Goal: Task Accomplishment & Management: Use online tool/utility

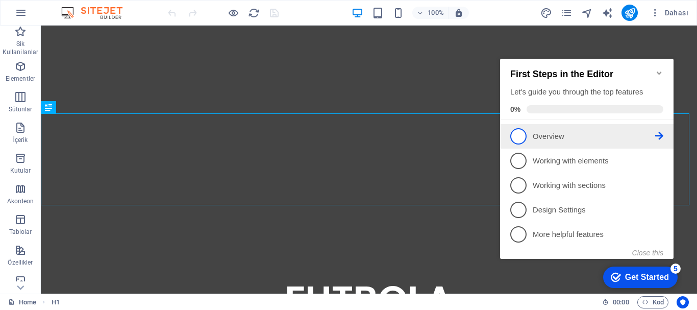
click at [522, 132] on span "1" at bounding box center [518, 136] width 16 height 16
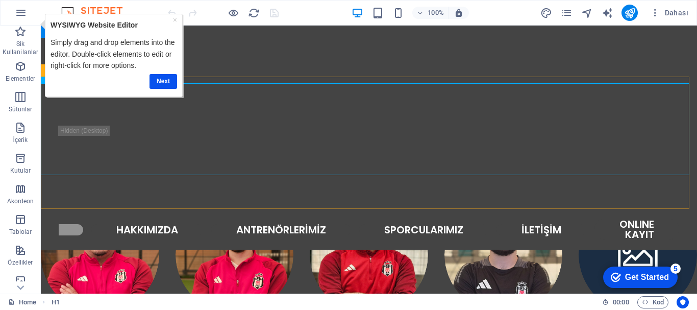
scroll to position [182, 0]
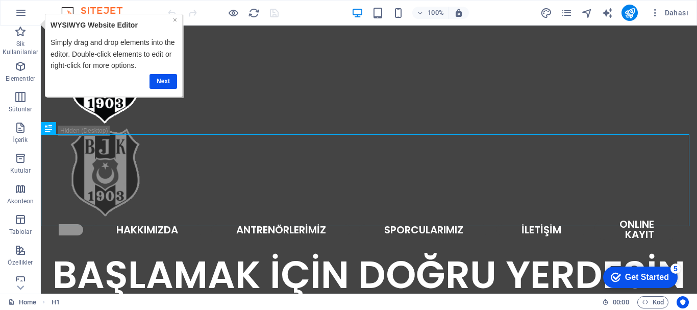
click at [173, 19] on link "×" at bounding box center [174, 20] width 4 height 8
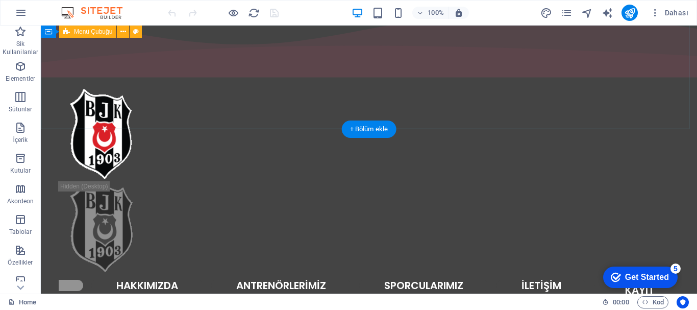
scroll to position [0, 0]
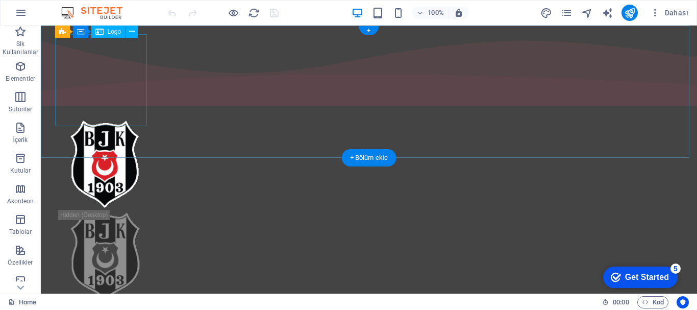
click at [100, 118] on div at bounding box center [369, 164] width 620 height 92
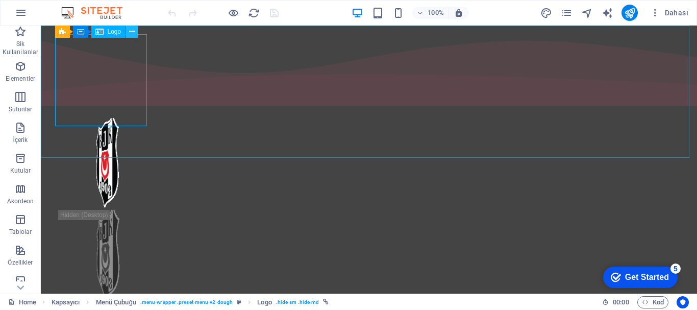
click at [131, 32] on icon at bounding box center [132, 32] width 6 height 11
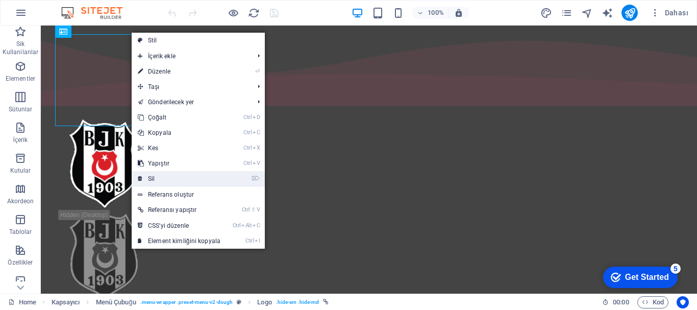
click at [164, 179] on link "⌦ Sil" at bounding box center [179, 178] width 95 height 15
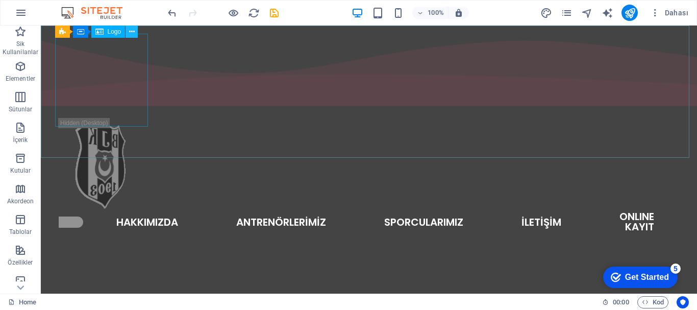
click at [132, 30] on icon at bounding box center [132, 32] width 6 height 11
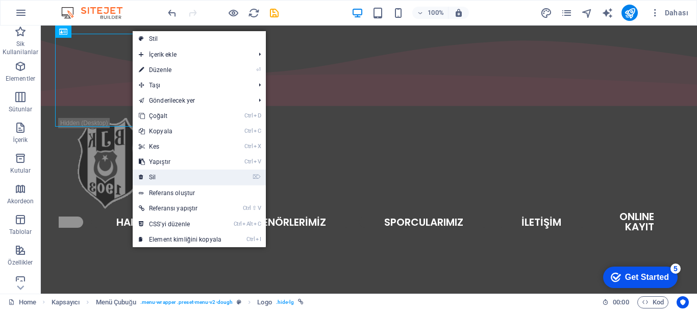
click at [165, 179] on link "⌦ Sil" at bounding box center [180, 176] width 95 height 15
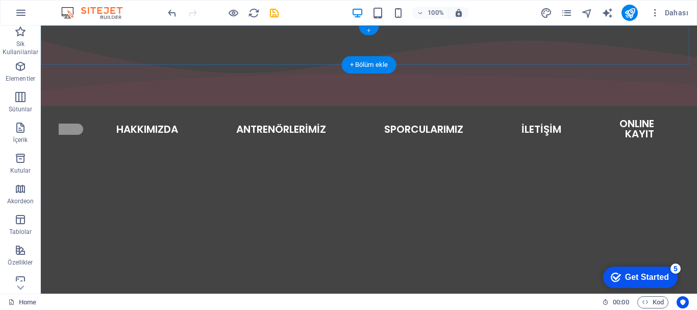
click at [368, 28] on div "+" at bounding box center [369, 30] width 20 height 9
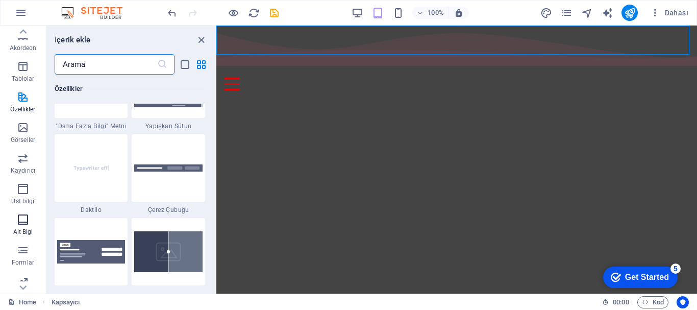
scroll to position [191, 0]
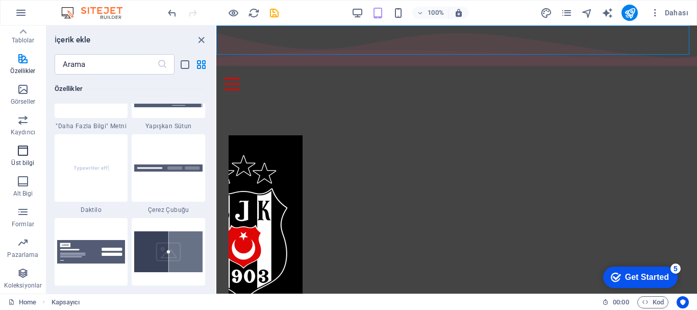
click at [23, 149] on icon "button" at bounding box center [23, 150] width 12 height 12
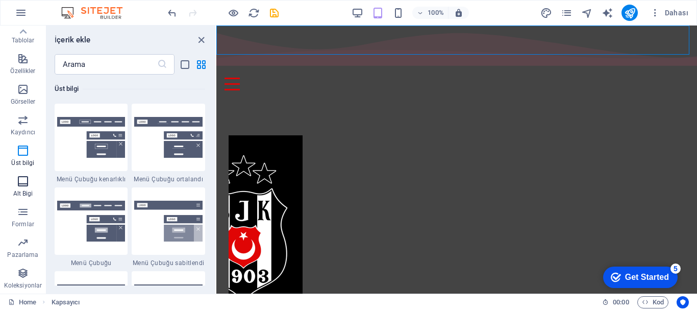
scroll to position [89, 0]
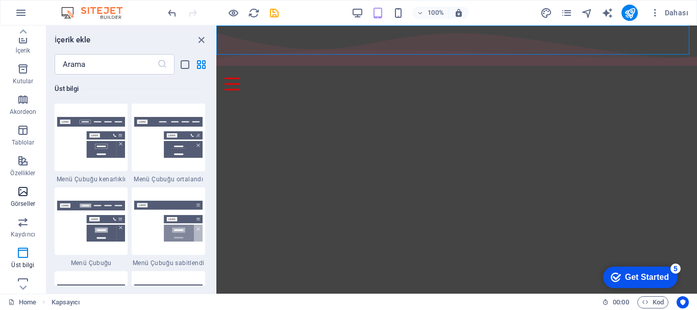
click at [20, 193] on icon "button" at bounding box center [23, 191] width 12 height 12
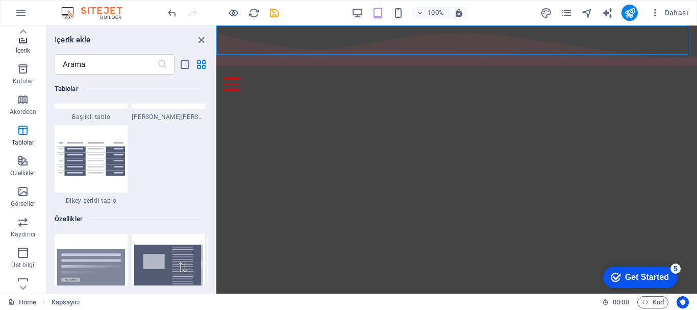
scroll to position [0, 0]
click at [22, 191] on icon "button" at bounding box center [23, 189] width 12 height 12
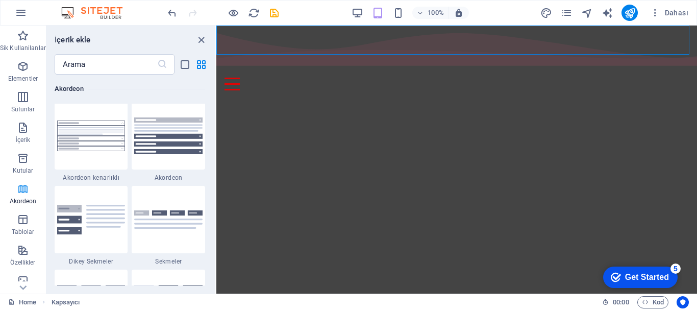
scroll to position [3257, 0]
click at [22, 161] on icon "button" at bounding box center [23, 158] width 12 height 12
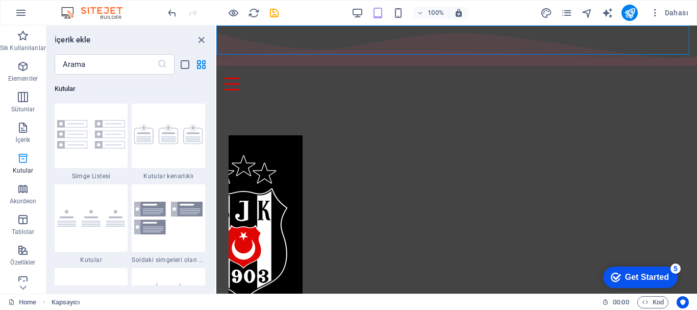
scroll to position [2814, 0]
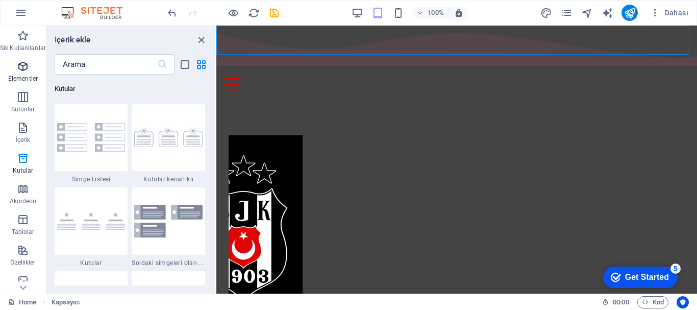
click at [21, 63] on icon "button" at bounding box center [23, 66] width 12 height 12
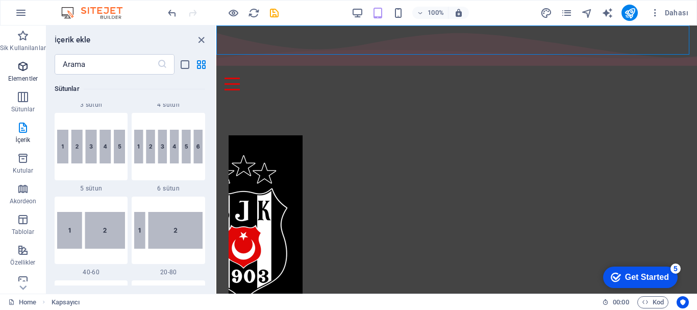
scroll to position [109, 0]
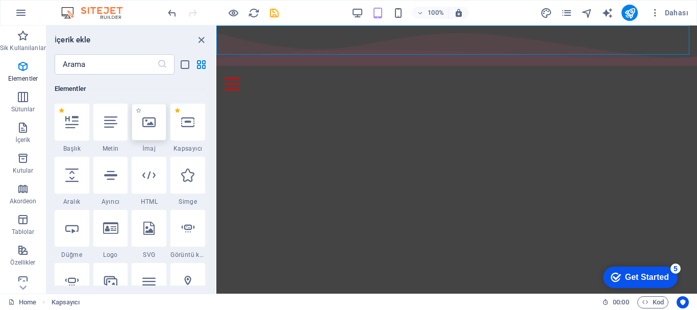
click at [153, 124] on icon at bounding box center [148, 121] width 13 height 13
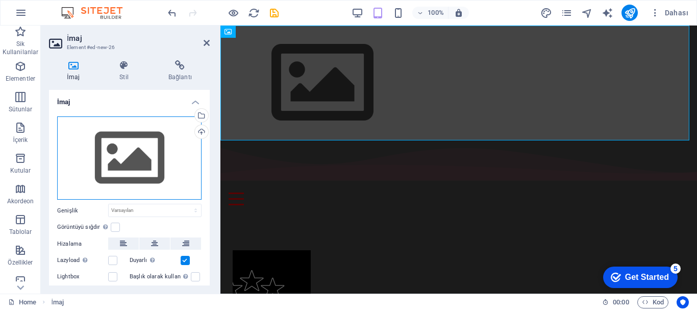
click at [160, 159] on div "Dosyaları buraya sürükleyin, dosyaları seçmek için tıklayın veya Dosyalardan ya…" at bounding box center [129, 158] width 144 height 84
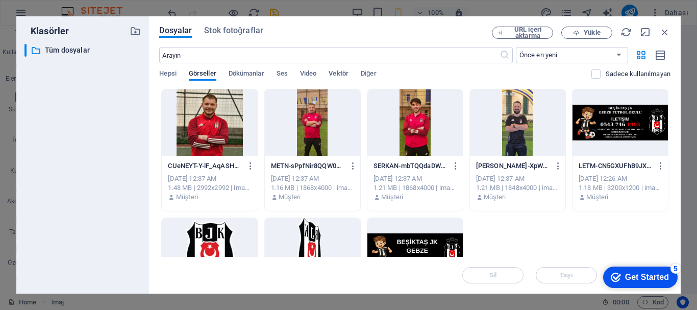
click at [425, 243] on div at bounding box center [414, 251] width 95 height 66
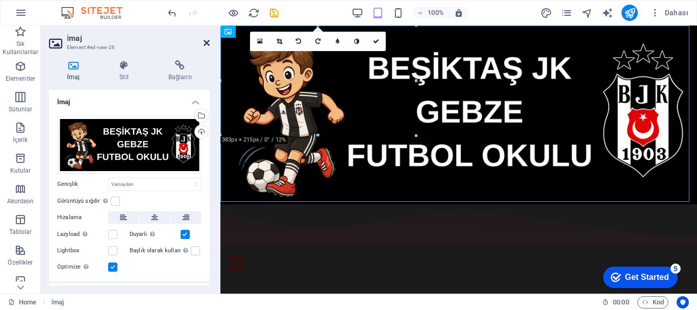
click at [206, 42] on icon at bounding box center [207, 43] width 6 height 8
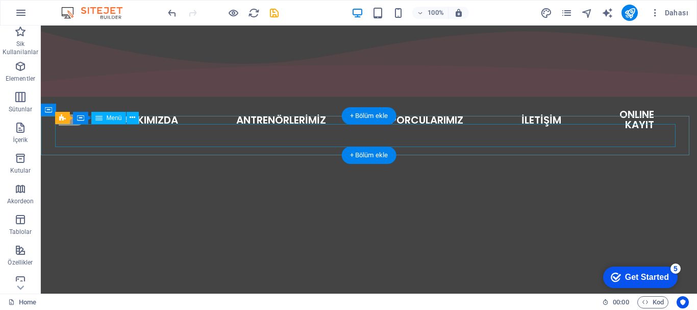
scroll to position [0, 0]
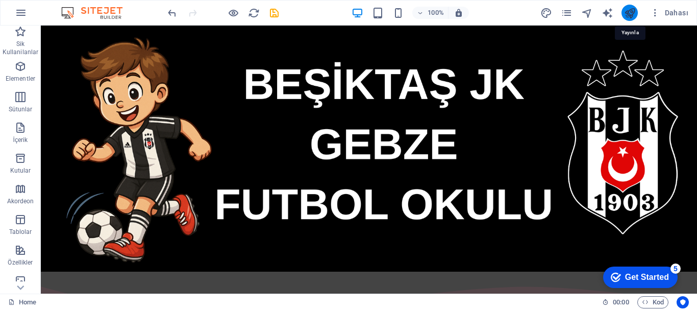
click at [632, 14] on icon "publish" at bounding box center [630, 13] width 12 height 12
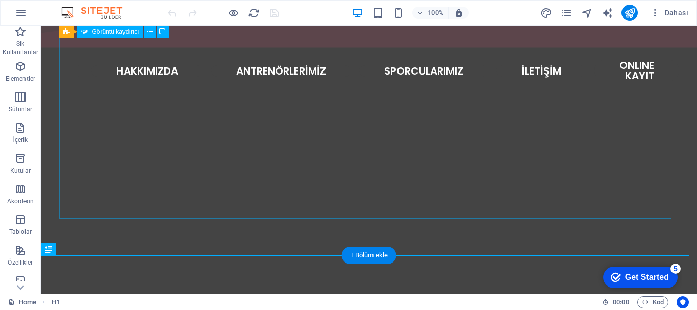
scroll to position [202, 0]
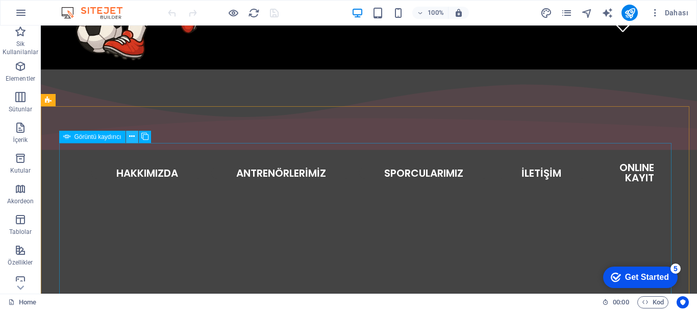
click at [132, 135] on icon at bounding box center [132, 136] width 6 height 11
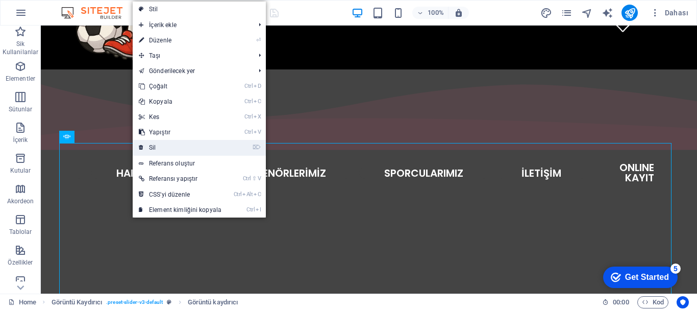
click at [159, 144] on link "⌦ Sil" at bounding box center [180, 147] width 95 height 15
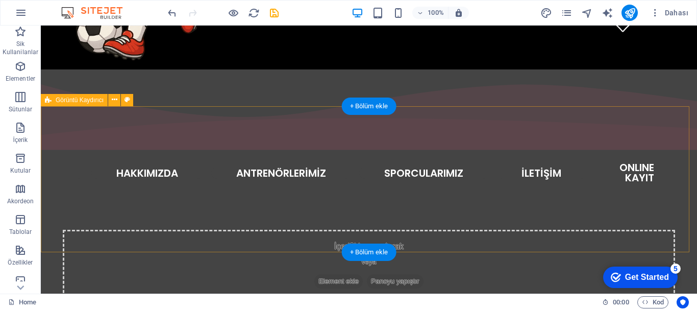
click at [165, 230] on div "İçeriği buraya bırak veya Element ekle Panoyu yapıştır" at bounding box center [369, 266] width 612 height 72
click at [238, 193] on div "İçeriği buraya bırak veya Element ekle Panoyu yapıştır" at bounding box center [369, 266] width 656 height 146
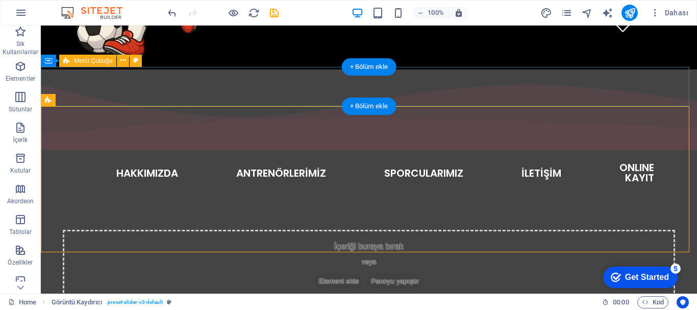
scroll to position [151, 0]
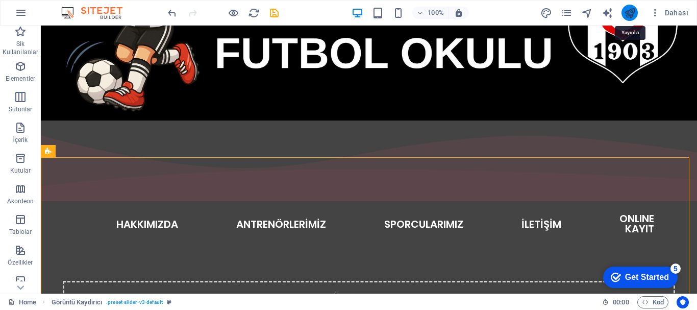
click at [632, 10] on icon "publish" at bounding box center [630, 13] width 12 height 12
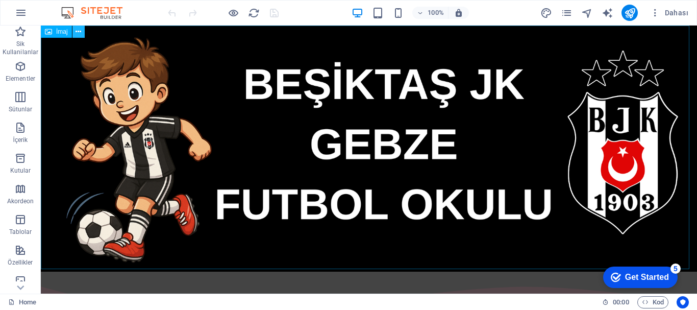
click at [78, 31] on icon at bounding box center [78, 32] width 6 height 11
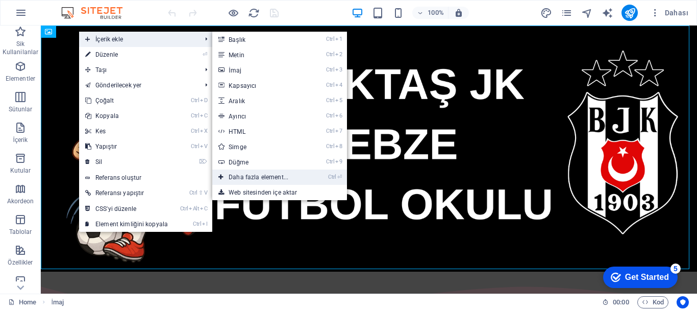
click at [262, 179] on link "Ctrl ⏎ Daha fazla element..." at bounding box center [260, 176] width 96 height 15
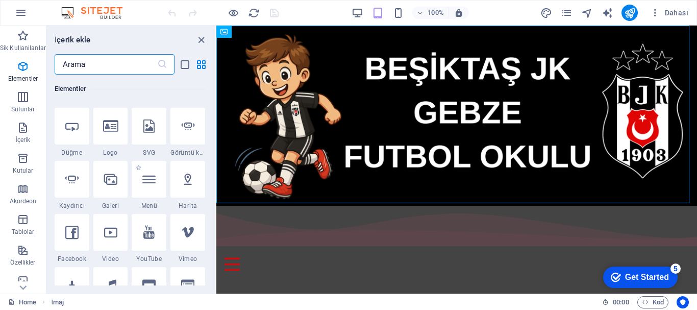
scroll to position [262, 0]
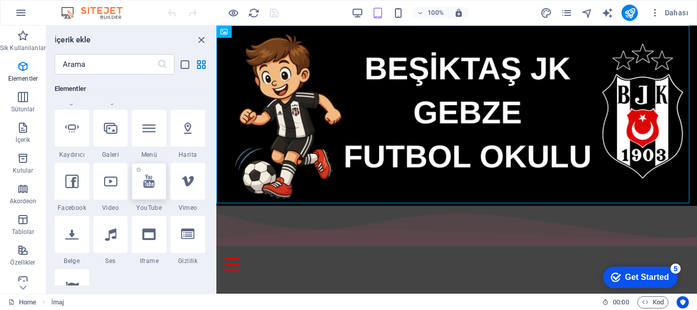
click at [149, 184] on icon at bounding box center [148, 180] width 11 height 13
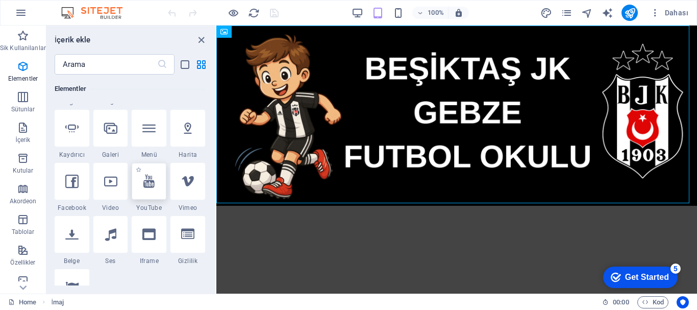
select select "ar16_9"
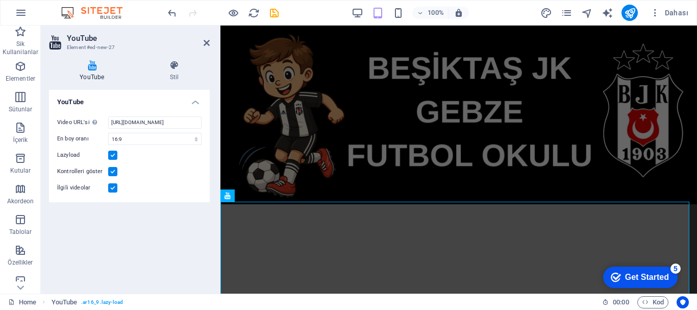
click at [178, 213] on div "YouTube Video URL'si Bir video URL'si ekle (veya yapıştır). https://www.youtube…" at bounding box center [129, 187] width 161 height 195
click at [203, 40] on h2 "YouTube" at bounding box center [138, 38] width 143 height 9
click at [207, 42] on icon at bounding box center [207, 43] width 6 height 8
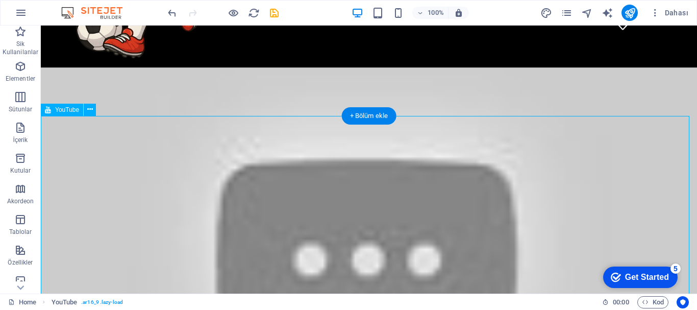
scroll to position [153, 0]
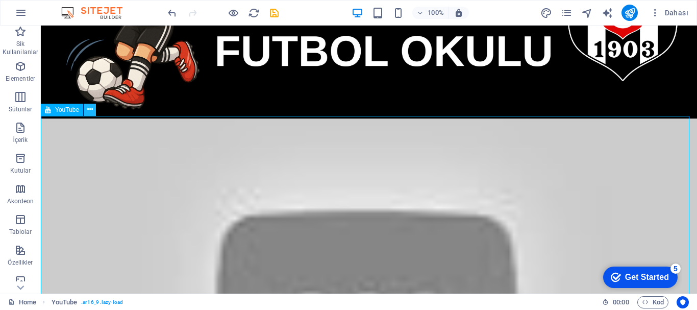
click at [89, 107] on icon at bounding box center [90, 109] width 6 height 11
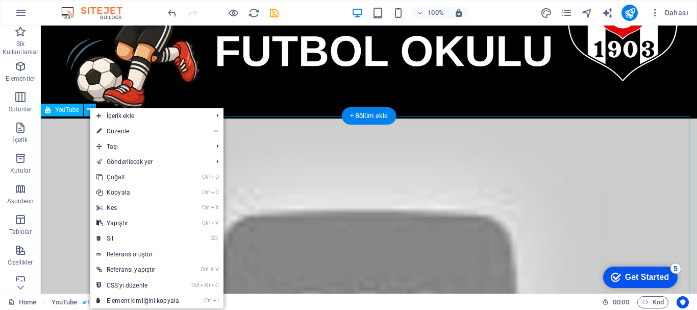
click at [81, 132] on div at bounding box center [369, 302] width 656 height 369
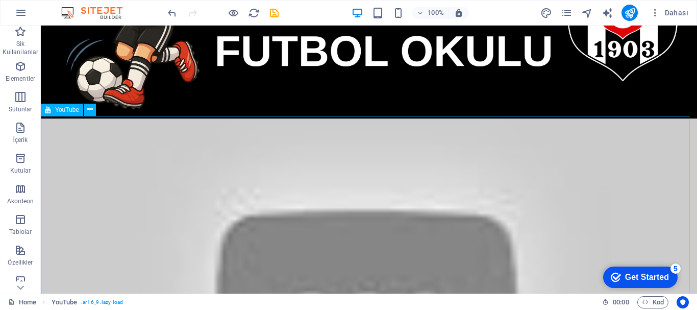
click at [71, 110] on span "YouTube" at bounding box center [67, 110] width 24 height 6
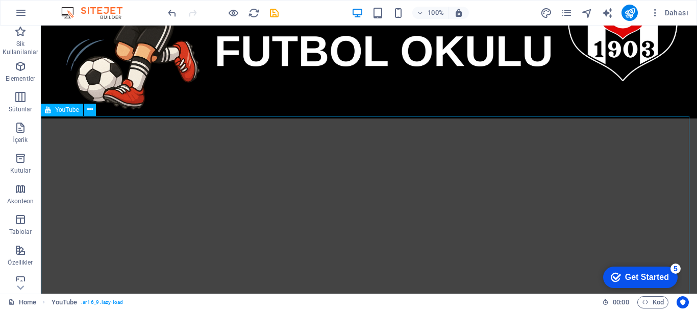
select select "ar16_9"
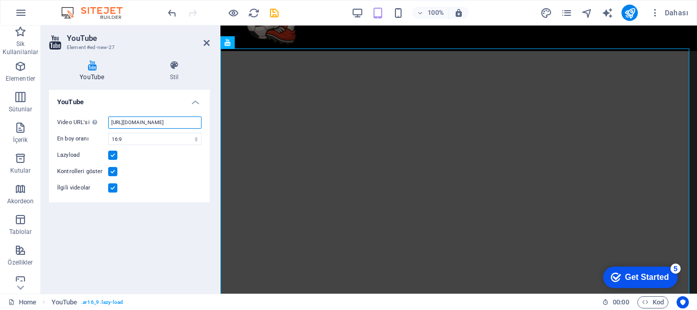
click at [195, 122] on input "https://www.youtube.com/watch?v=hnoviHgPHkY" at bounding box center [154, 122] width 93 height 12
drag, startPoint x: 199, startPoint y: 121, endPoint x: 131, endPoint y: 113, distance: 68.8
click at [131, 113] on div "Video URL'si Bir video URL'si ekle (veya yapıştır). https://www.youtube.com/wat…" at bounding box center [129, 155] width 161 height 94
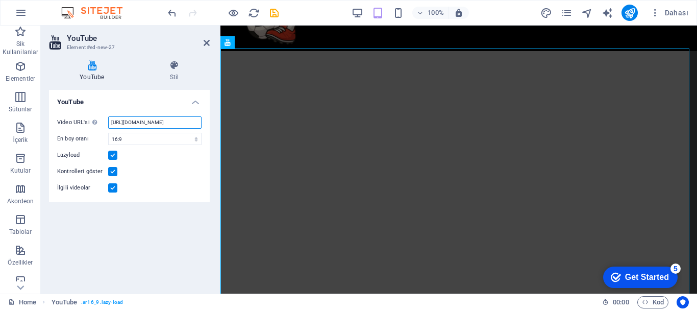
drag, startPoint x: 110, startPoint y: 122, endPoint x: 219, endPoint y: 125, distance: 109.7
click at [219, 125] on aside "YouTube Element #ed-new-27 YouTube Stil YouTube Video URL'si Bir video URL'si e…" at bounding box center [131, 160] width 180 height 268
type input "h"
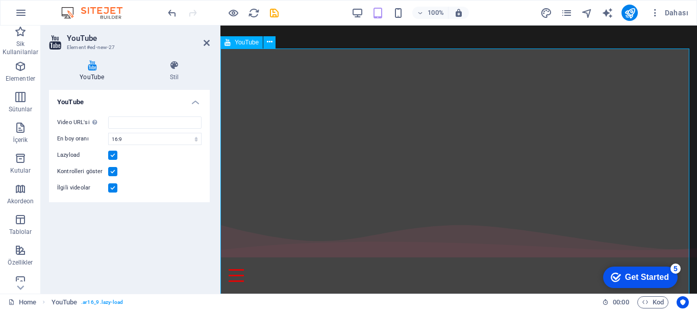
scroll to position [153, 0]
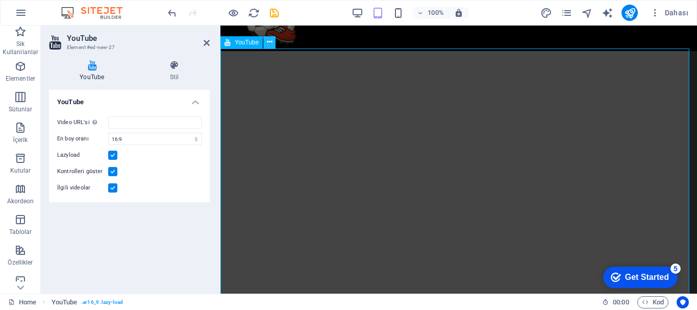
click at [269, 43] on icon at bounding box center [270, 42] width 6 height 11
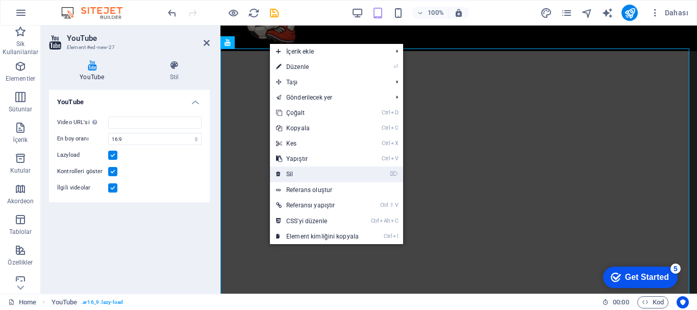
click at [302, 173] on link "⌦ Sil" at bounding box center [317, 173] width 95 height 15
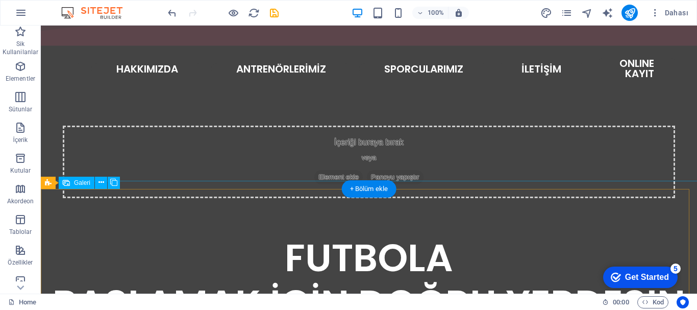
scroll to position [357, 0]
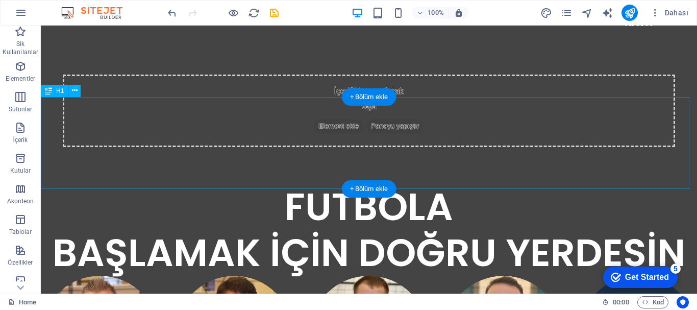
click at [677, 184] on div "FUTBOLA BAŞLAMAK İÇİN DOĞRU YERDESİN" at bounding box center [369, 230] width 656 height 92
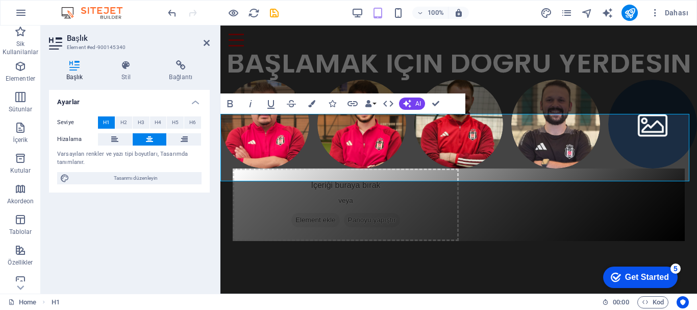
scroll to position [209, 0]
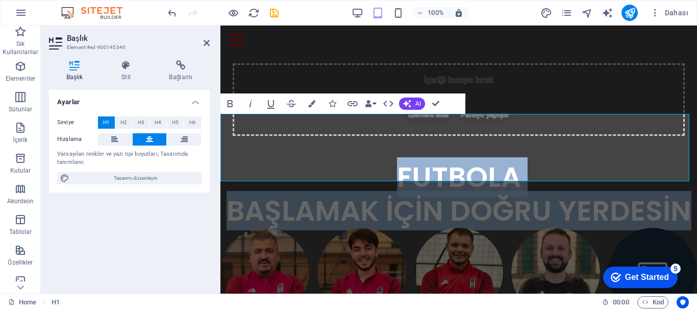
click at [684, 167] on span "FUTBOLA BAŞLAMAK İÇİN DOĞRU YERDESİN" at bounding box center [458, 193] width 465 height 73
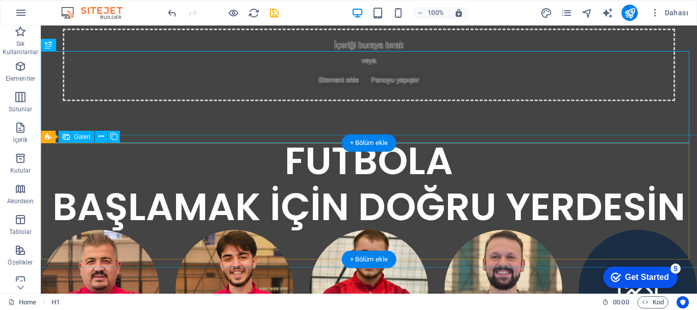
scroll to position [454, 0]
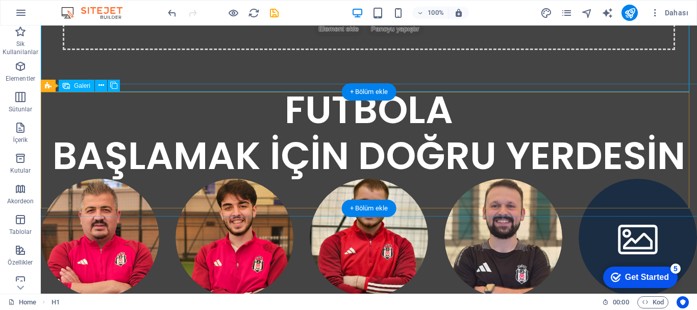
click at [96, 179] on li at bounding box center [100, 238] width 118 height 118
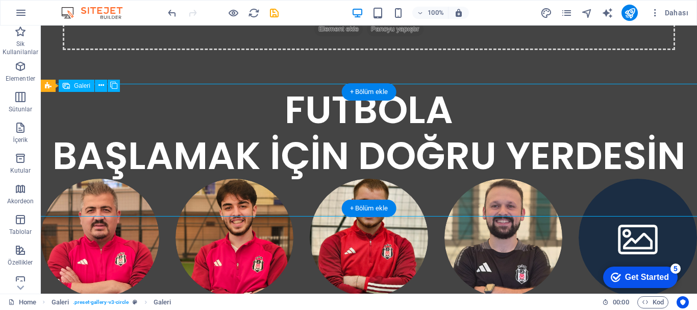
click at [96, 179] on li at bounding box center [100, 238] width 118 height 118
select select "4"
select select "px"
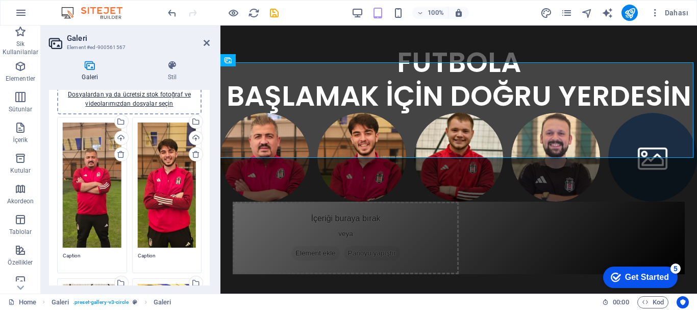
scroll to position [102, 0]
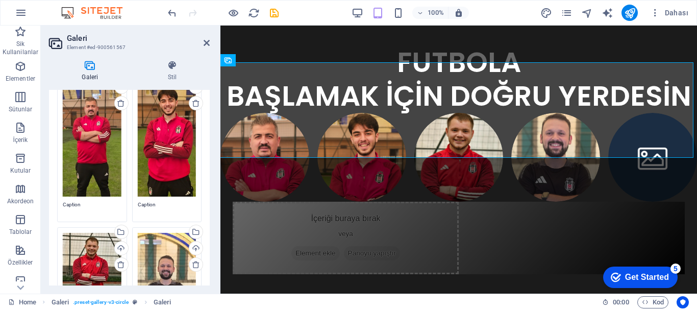
click at [80, 203] on textarea "Caption" at bounding box center [92, 207] width 59 height 15
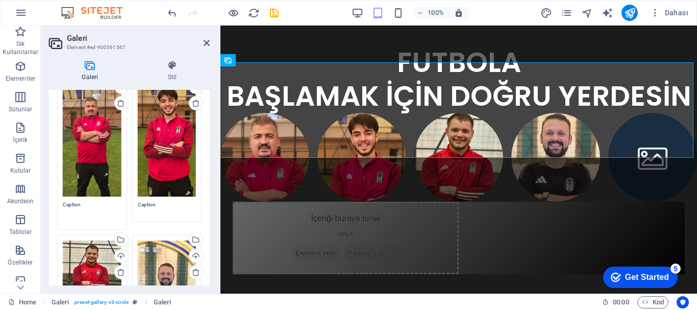
drag, startPoint x: 82, startPoint y: 201, endPoint x: 44, endPoint y: 197, distance: 38.0
click at [44, 197] on div "Galeri Stil İmaj Dosyaları buraya sürükleyin, dosyaları seçmek için tıklayın ve…" at bounding box center [129, 172] width 177 height 241
type textarea "metin sanık"
click at [246, 203] on div "İçeriği buraya bırak veya Element ekle Panoyu yapıştır" at bounding box center [458, 293] width 476 height 184
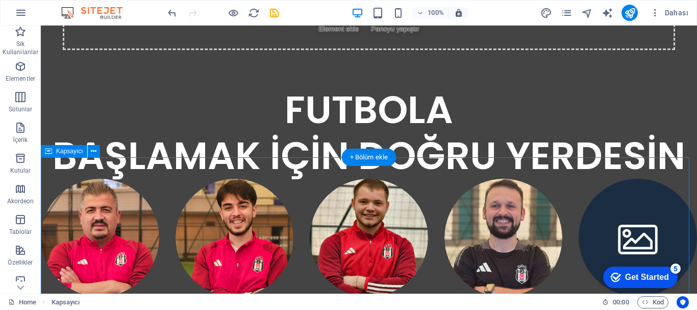
scroll to position [505, 0]
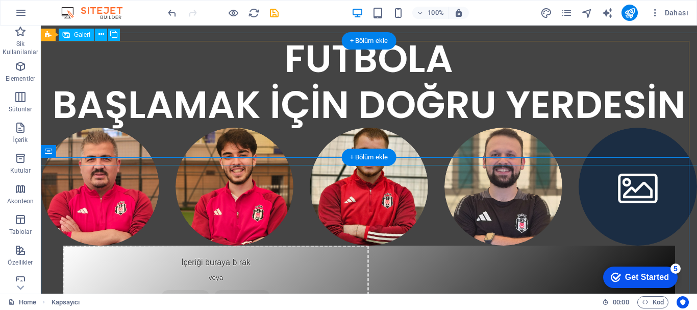
click at [103, 131] on li at bounding box center [100, 187] width 118 height 118
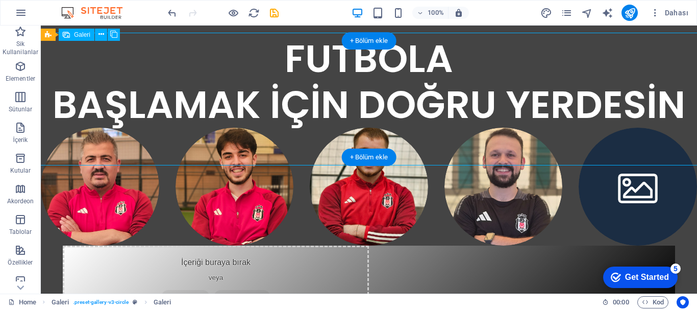
click at [103, 131] on li at bounding box center [100, 187] width 118 height 118
select select "4"
select select "px"
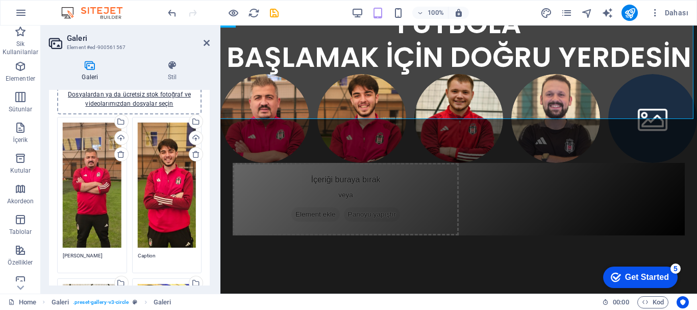
scroll to position [102, 0]
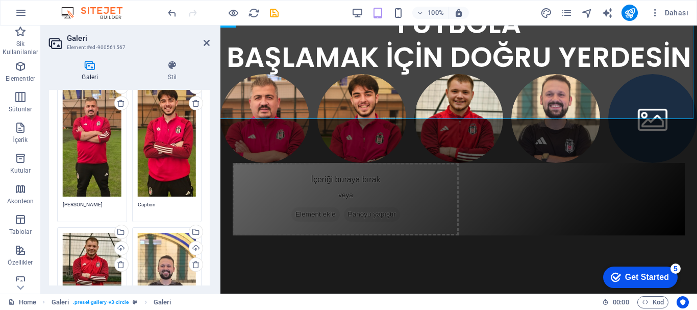
click at [89, 202] on textarea "metin sanık" at bounding box center [92, 207] width 59 height 15
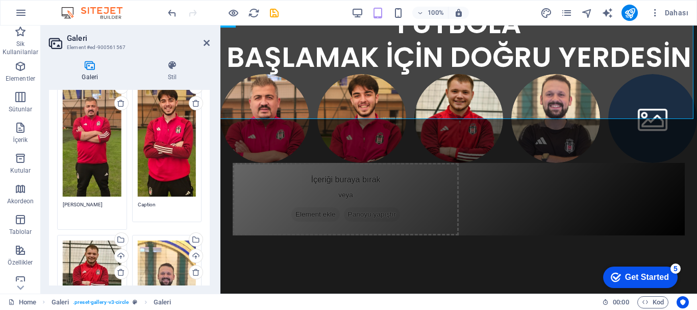
drag, startPoint x: 92, startPoint y: 201, endPoint x: 44, endPoint y: 193, distance: 48.1
click at [44, 193] on div "Galeri Stil İmaj Dosyaları buraya sürükleyin, dosyaları seçmek için tıklayın ve…" at bounding box center [129, 172] width 177 height 241
click at [161, 213] on textarea "Caption" at bounding box center [167, 211] width 59 height 23
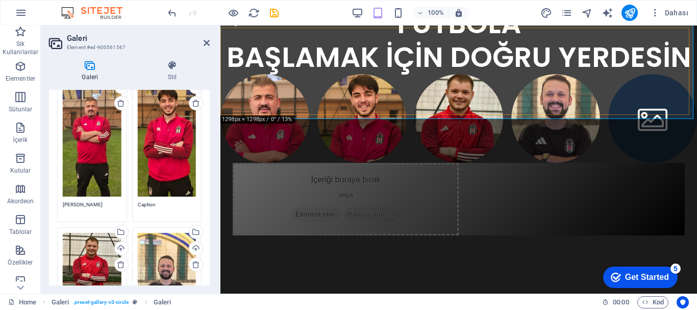
click at [264, 87] on li at bounding box center [264, 118] width 89 height 89
click at [88, 123] on div "Dosyaları buraya sürükleyin, dosyaları seçmek için tıklayın veya Dosyalardan ya…" at bounding box center [92, 133] width 59 height 125
click at [88, 123] on body "bjkgebzefutbolokulu.com Home Sik Kullanilanlar Elementler Sütunlar İçerik Kutul…" at bounding box center [348, 155] width 697 height 310
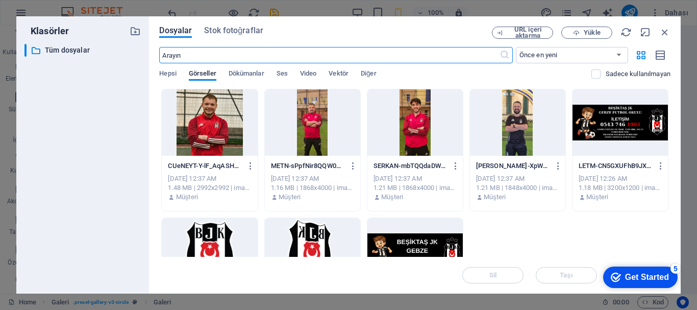
scroll to position [273, 0]
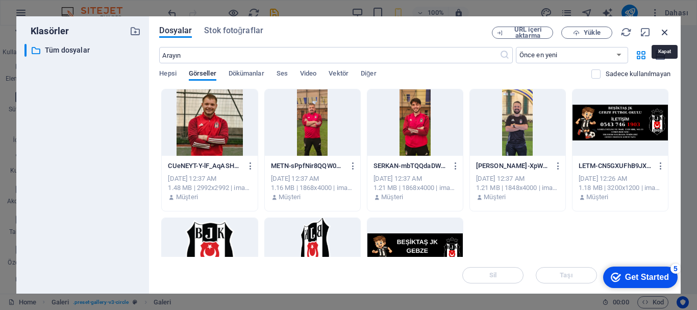
click at [665, 31] on icon "button" at bounding box center [664, 32] width 11 height 11
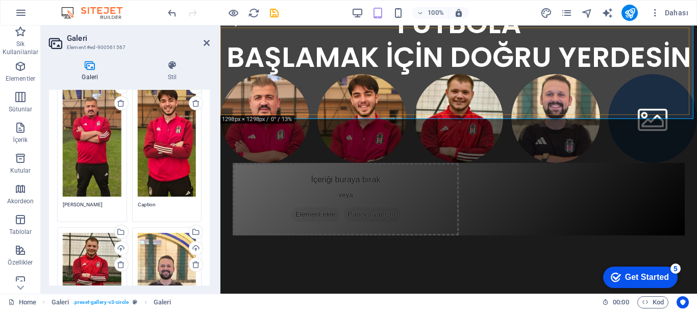
scroll to position [341, 0]
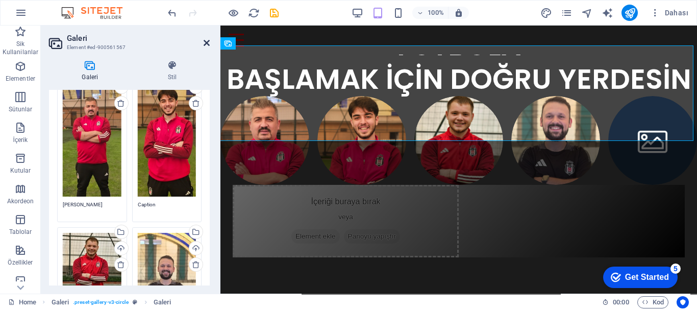
click at [205, 43] on icon at bounding box center [207, 43] width 6 height 8
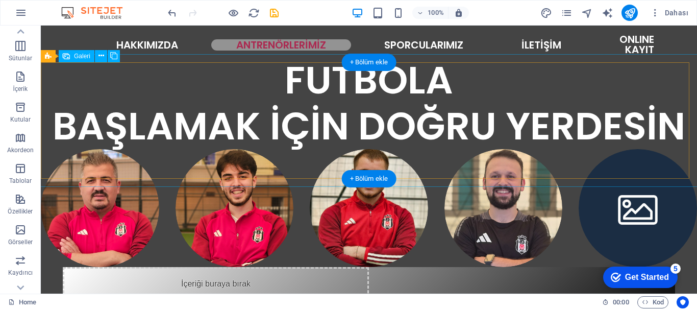
scroll to position [342, 0]
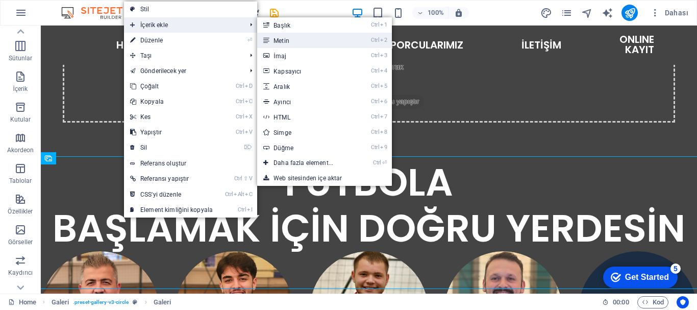
click at [292, 38] on link "Ctrl 2 Metin" at bounding box center [305, 40] width 96 height 15
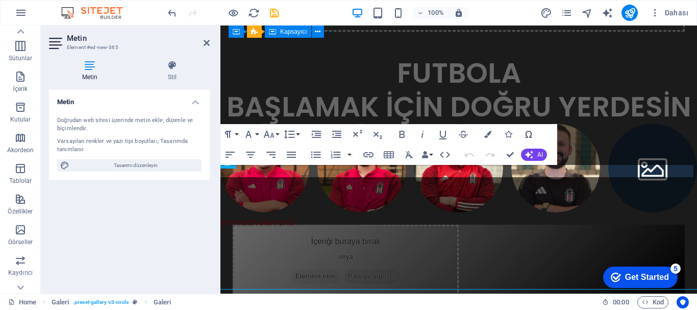
scroll to position [4, 0]
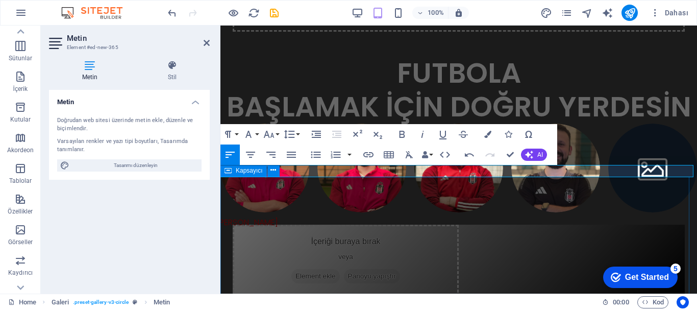
click at [307, 224] on div "İçeriği buraya bırak veya Element ekle Panoyu yapıştır" at bounding box center [458, 316] width 476 height 184
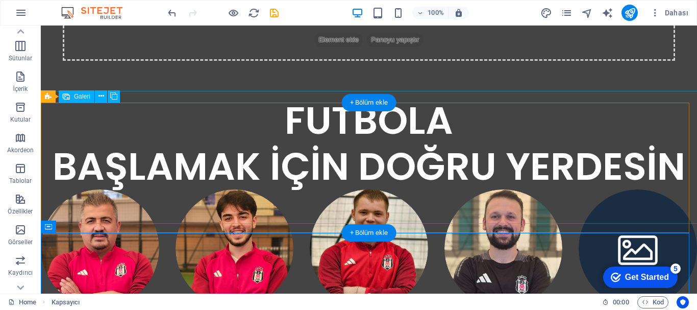
scroll to position [596, 0]
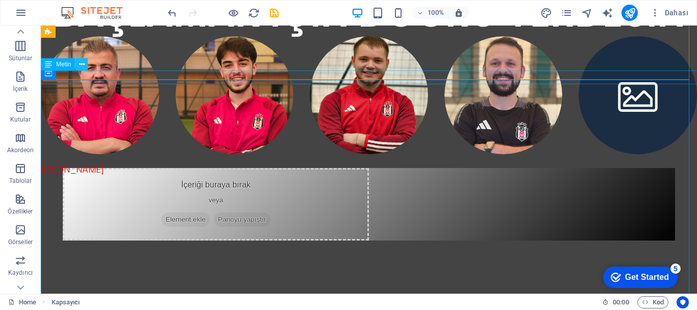
click at [80, 65] on icon at bounding box center [82, 64] width 6 height 11
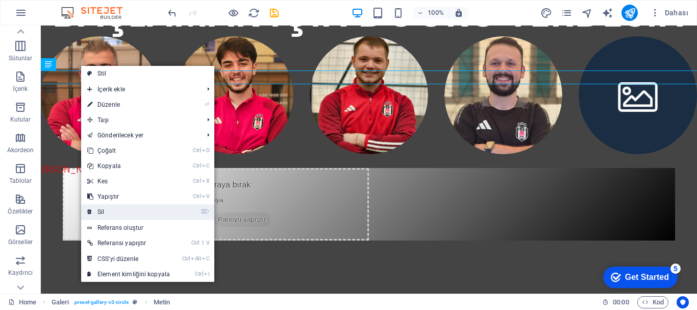
drag, startPoint x: 71, startPoint y: 183, endPoint x: 112, endPoint y: 208, distance: 48.1
click at [112, 208] on link "⌦ Sil" at bounding box center [128, 211] width 95 height 15
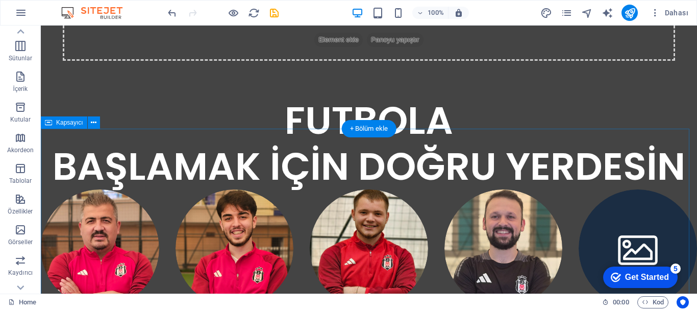
scroll to position [545, 0]
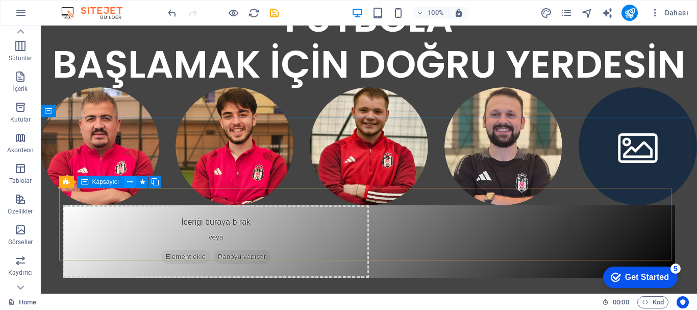
click at [131, 182] on icon at bounding box center [130, 181] width 6 height 11
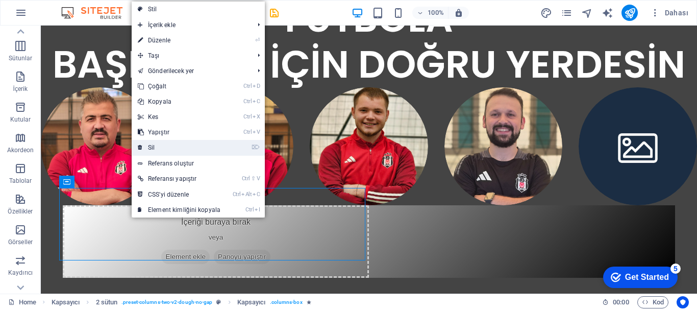
click at [158, 149] on link "⌦ Sil" at bounding box center [179, 147] width 95 height 15
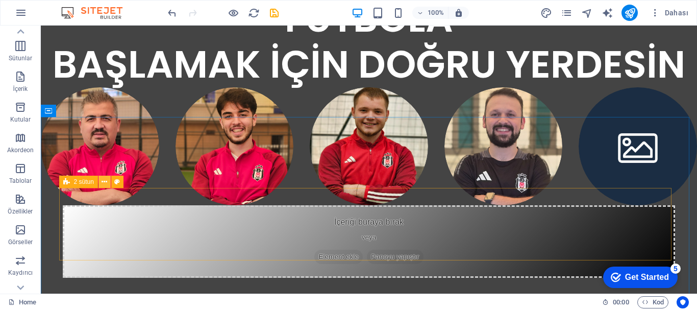
click at [106, 182] on icon at bounding box center [105, 181] width 6 height 11
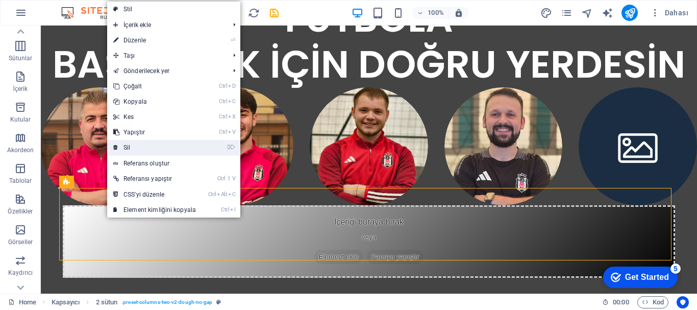
click at [153, 147] on link "⌦ Sil" at bounding box center [154, 147] width 95 height 15
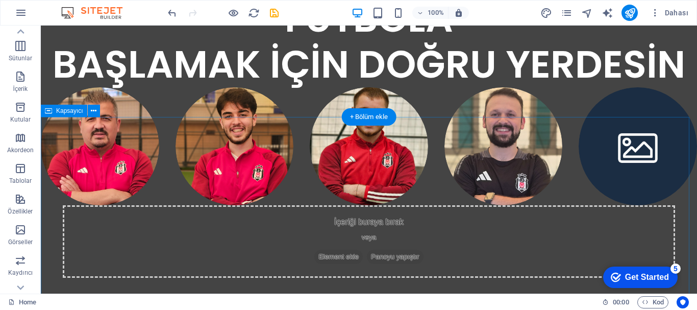
click at [142, 205] on div "İçeriği buraya bırak veya Element ekle Panoyu yapıştır" at bounding box center [369, 241] width 612 height 72
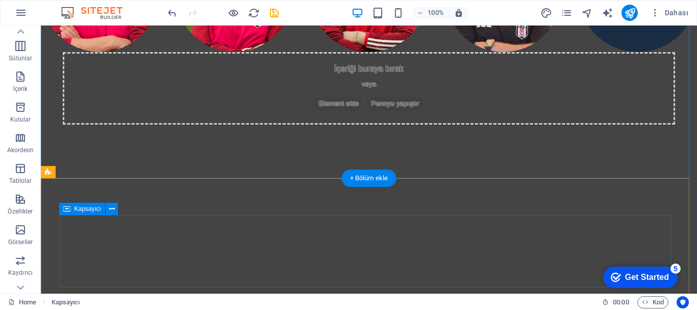
scroll to position [749, 0]
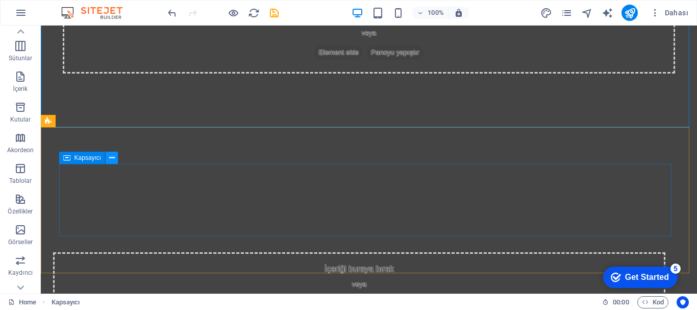
click at [115, 158] on button at bounding box center [112, 157] width 12 height 12
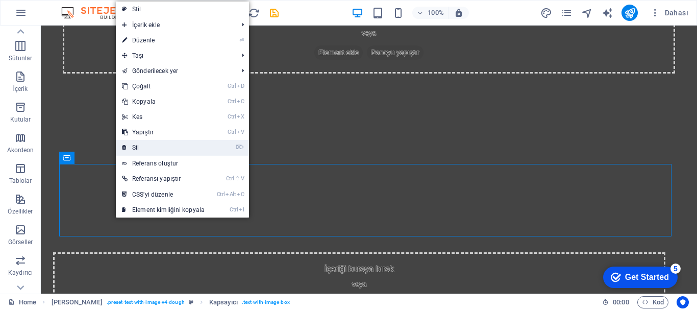
click at [147, 144] on link "⌦ Sil" at bounding box center [163, 147] width 95 height 15
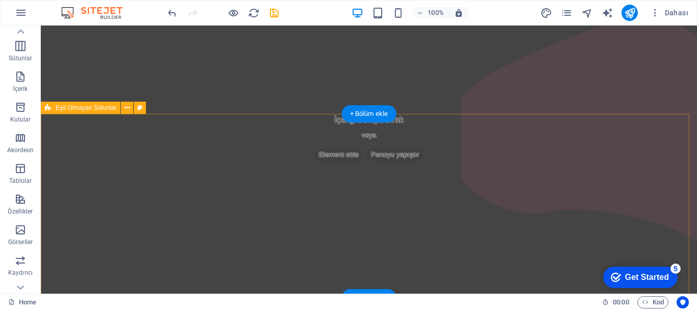
scroll to position [1157, 0]
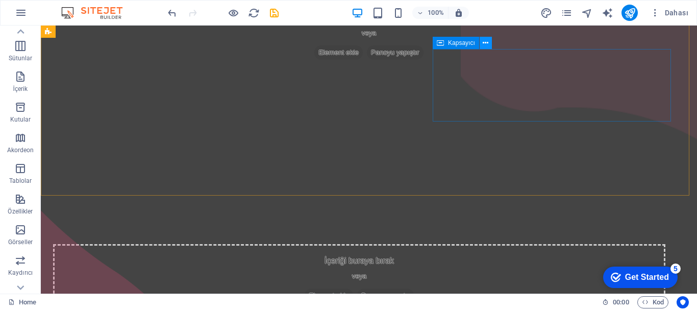
click at [487, 44] on icon at bounding box center [486, 43] width 6 height 11
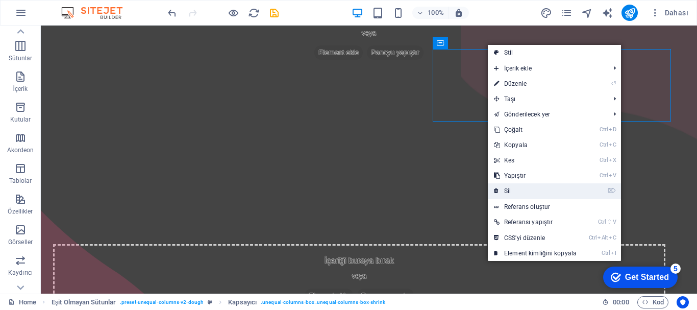
click at [518, 190] on link "⌦ Sil" at bounding box center [535, 190] width 95 height 15
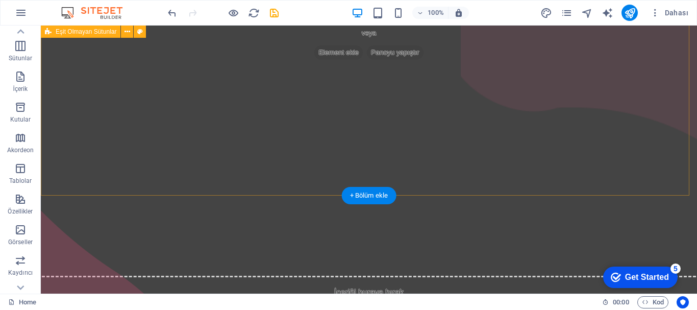
scroll to position [1198, 0]
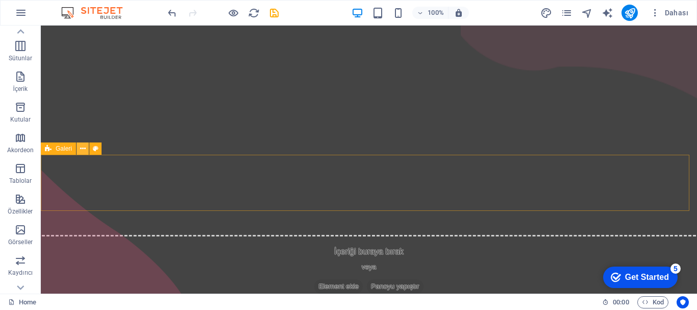
click at [85, 149] on icon at bounding box center [83, 148] width 6 height 11
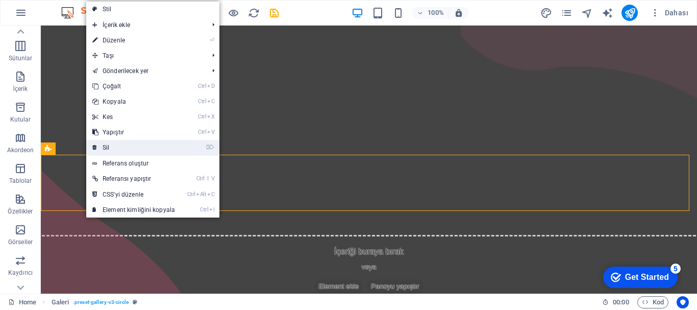
click at [107, 148] on link "⌦ Sil" at bounding box center [133, 147] width 95 height 15
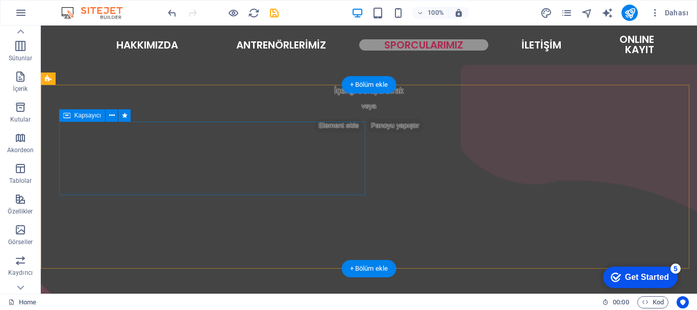
scroll to position [1096, 0]
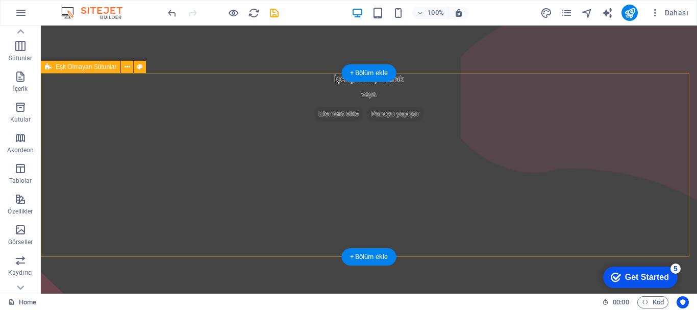
click at [87, 245] on div "İçeriği buraya bırak veya Element ekle Panoyu yapıştır" at bounding box center [369, 253] width 656 height 184
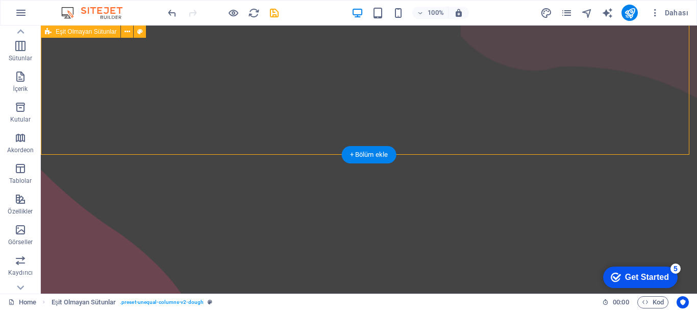
scroll to position [1147, 0]
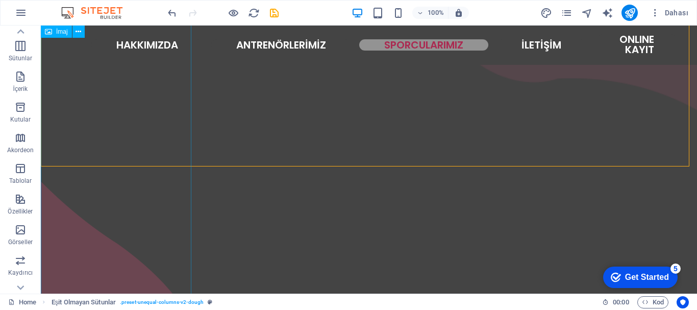
click at [107, 197] on figure at bounding box center [116, 138] width 150 height 510
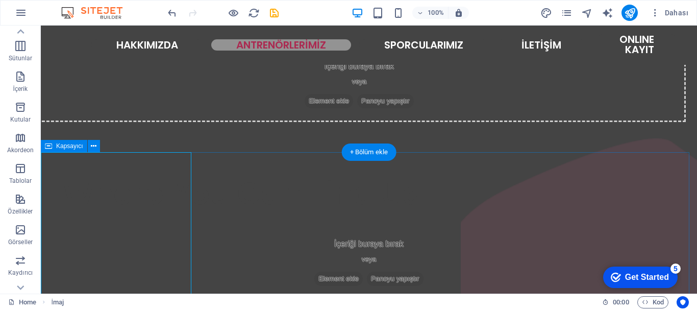
scroll to position [790, 0]
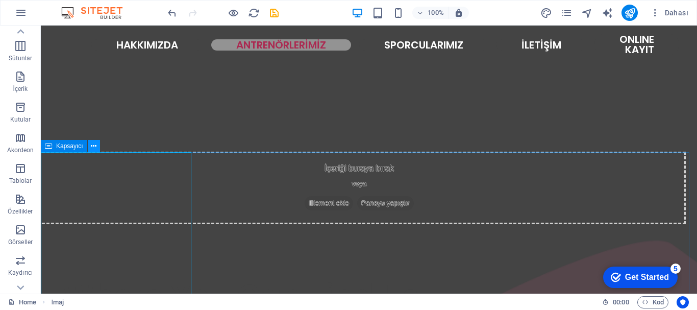
click at [98, 146] on button at bounding box center [94, 146] width 12 height 12
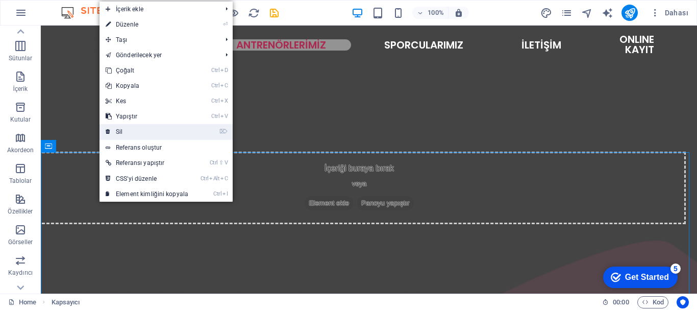
click at [128, 131] on link "⌦ Sil" at bounding box center [146, 131] width 95 height 15
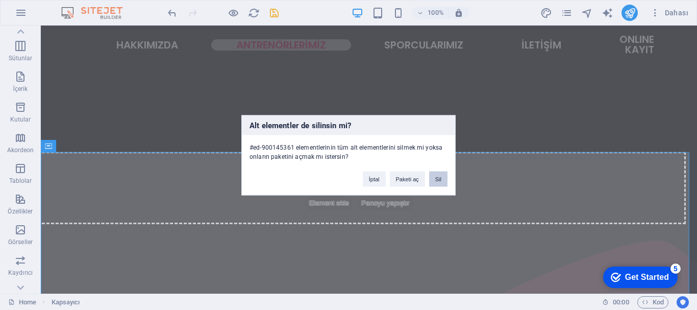
drag, startPoint x: 396, startPoint y: 156, endPoint x: 437, endPoint y: 182, distance: 48.1
click at [437, 182] on button "Sil" at bounding box center [438, 178] width 18 height 15
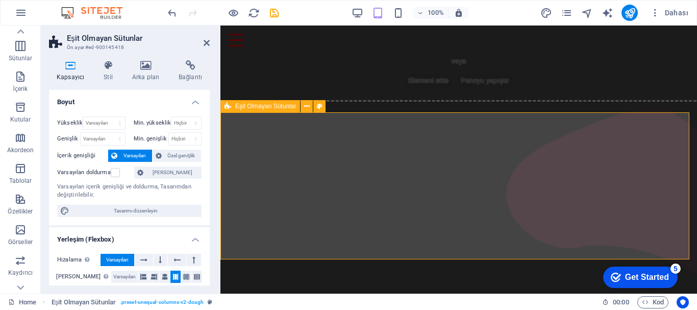
scroll to position [637, 0]
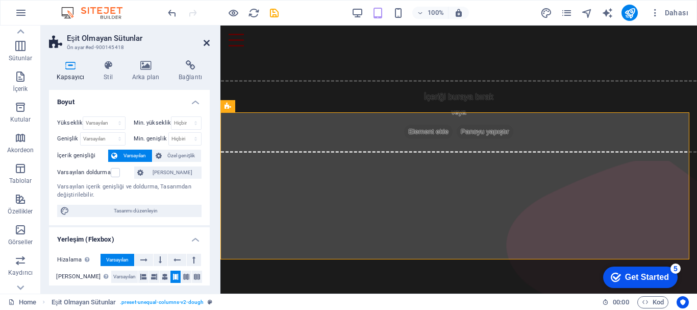
click at [206, 43] on icon at bounding box center [207, 43] width 6 height 8
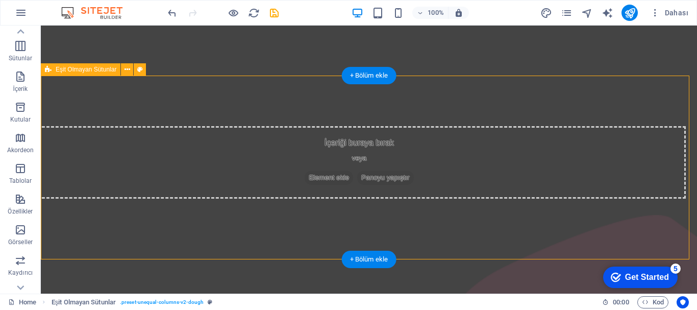
scroll to position [906, 0]
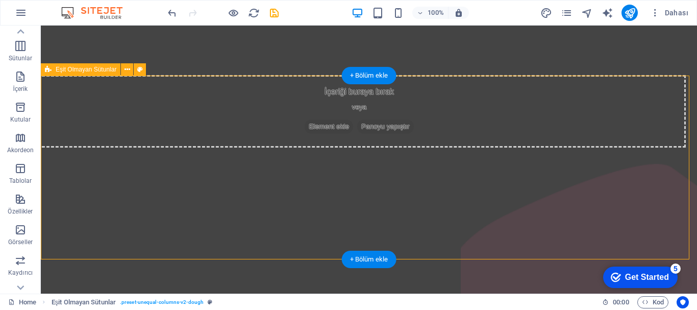
click at [587, 200] on div "İçeriği buraya bırak veya Element ekle Panoyu yapıştır" at bounding box center [369, 256] width 656 height 184
click at [128, 71] on icon at bounding box center [127, 69] width 6 height 11
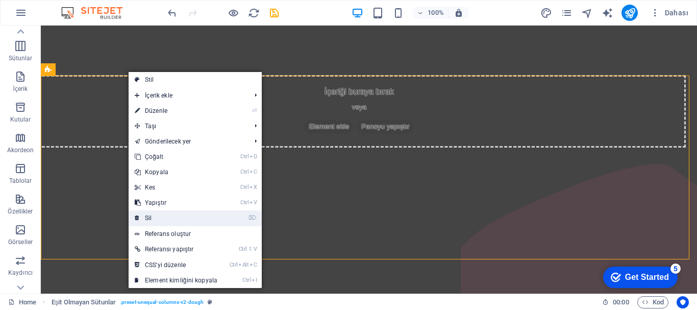
click at [156, 215] on link "⌦ Sil" at bounding box center [176, 217] width 95 height 15
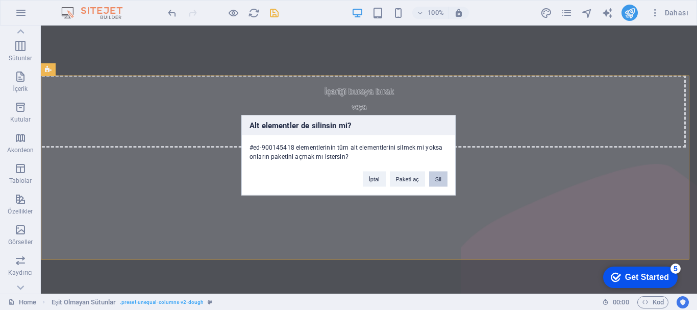
click at [440, 179] on button "Sil" at bounding box center [438, 178] width 18 height 15
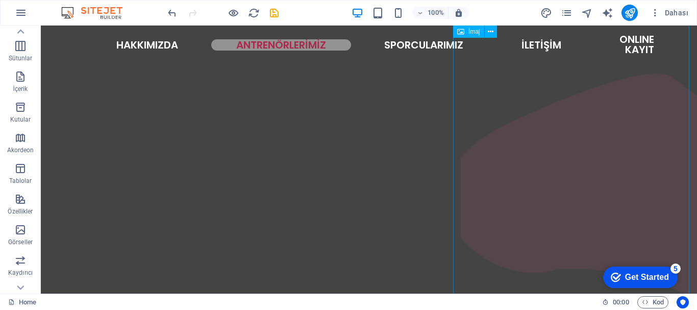
scroll to position [855, 0]
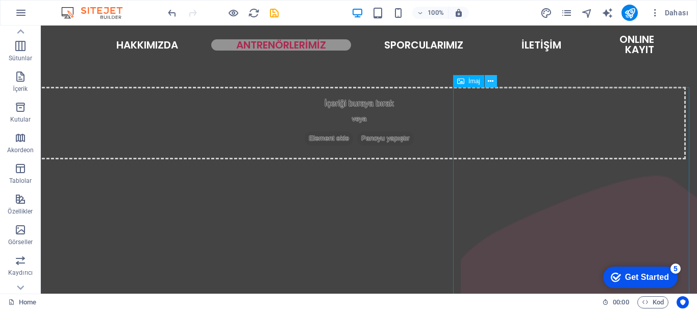
click at [490, 82] on icon at bounding box center [491, 81] width 6 height 11
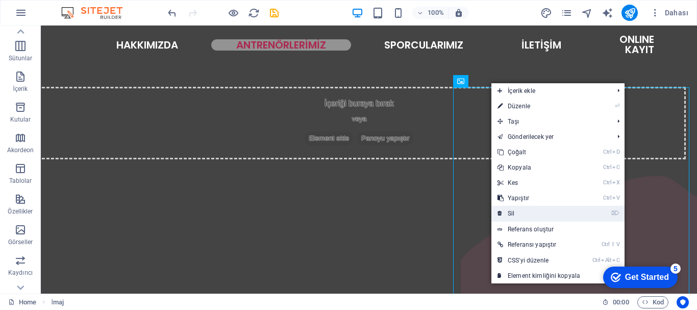
click at [517, 213] on link "⌦ Sil" at bounding box center [538, 213] width 95 height 15
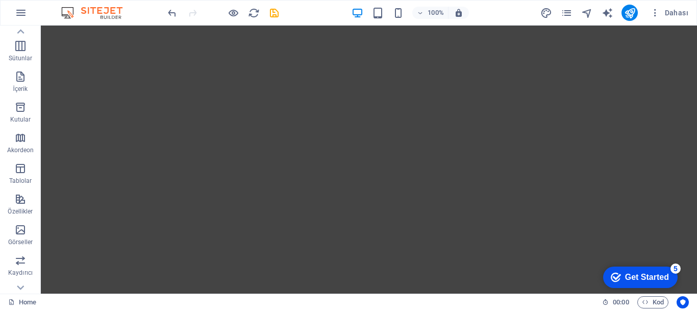
scroll to position [1198, 0]
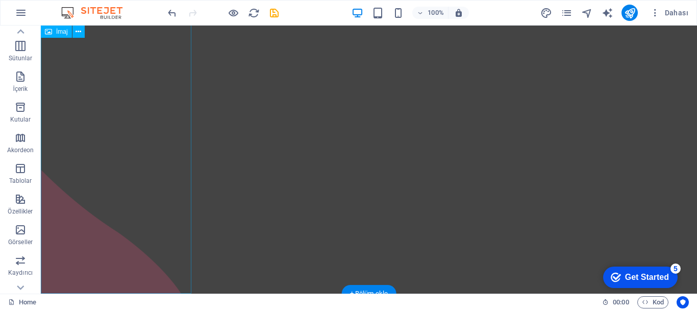
click at [80, 178] on figure at bounding box center [116, 126] width 150 height 510
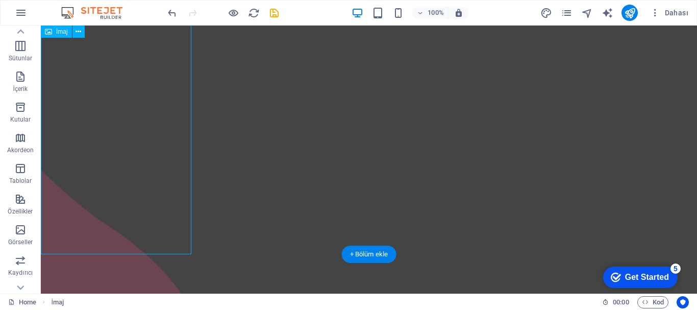
click at [85, 166] on figure at bounding box center [116, 126] width 150 height 510
select select "px"
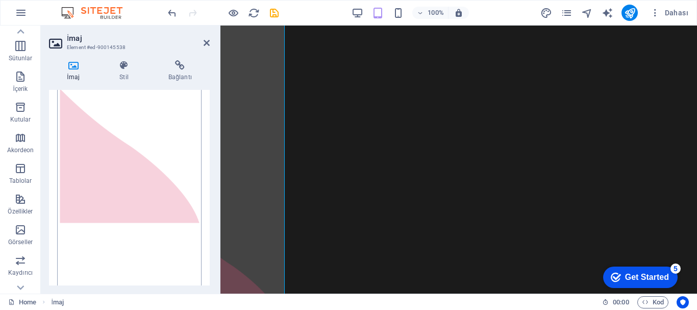
scroll to position [357, 0]
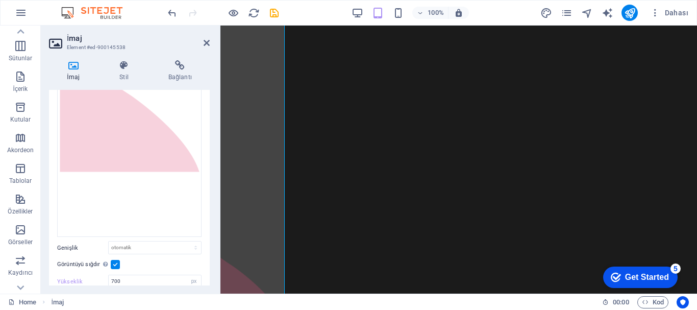
click at [70, 66] on icon at bounding box center [73, 65] width 48 height 10
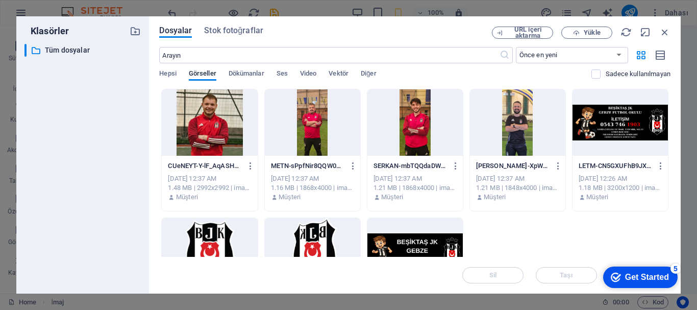
scroll to position [51, 0]
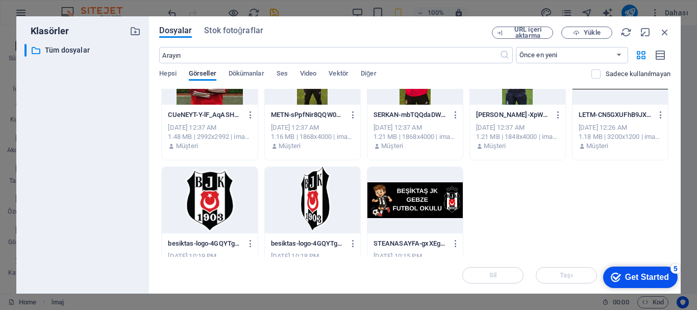
click at [219, 196] on div at bounding box center [209, 200] width 95 height 66
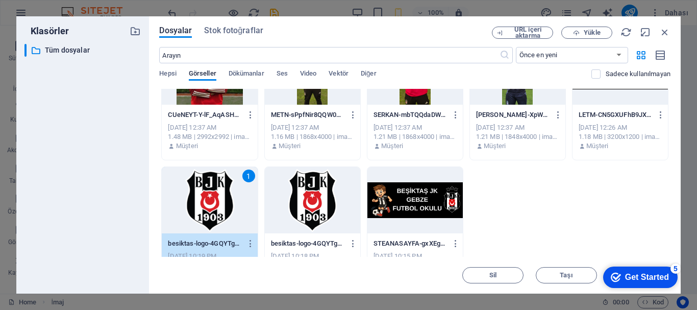
click at [219, 196] on div "1" at bounding box center [209, 200] width 95 height 66
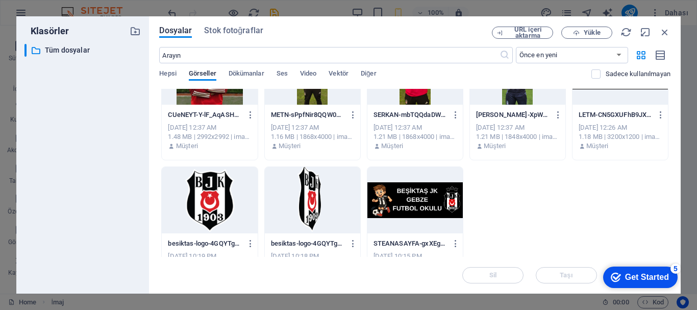
click at [219, 196] on div at bounding box center [209, 200] width 95 height 66
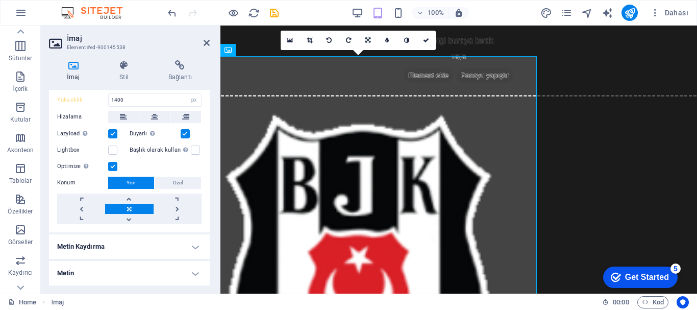
scroll to position [203, 0]
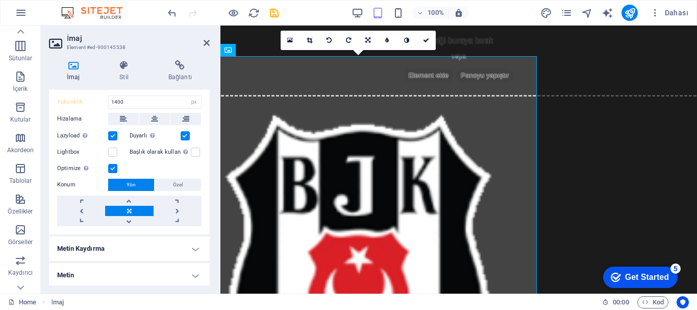
type input "700"
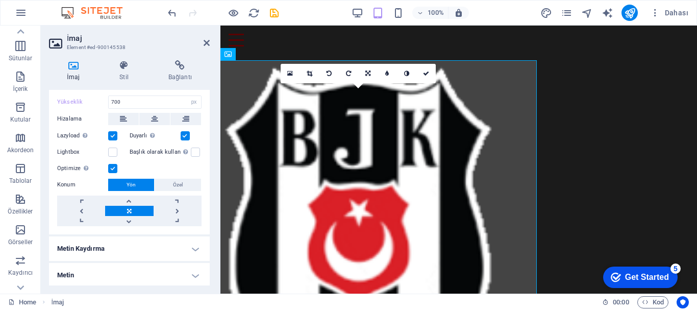
scroll to position [689, 0]
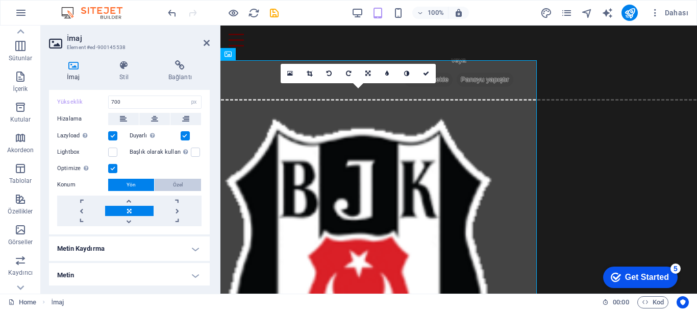
click at [170, 182] on button "Özel" at bounding box center [178, 185] width 46 height 12
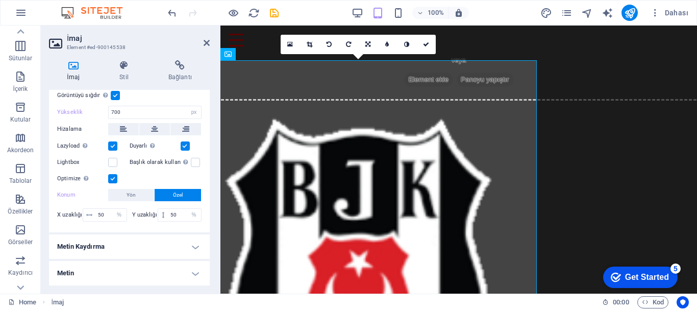
scroll to position [191, 0]
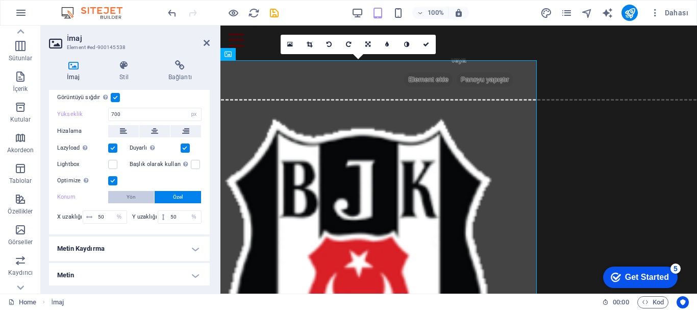
click at [137, 191] on button "Yön" at bounding box center [131, 197] width 46 height 12
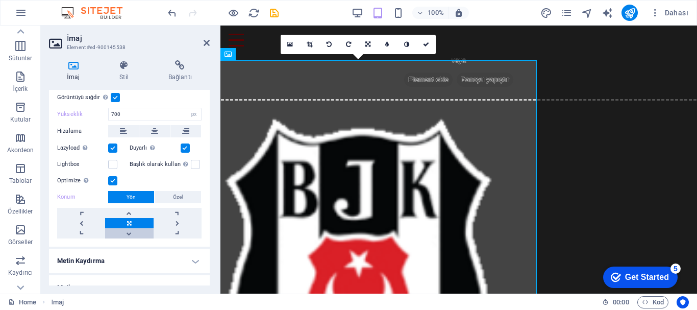
click at [131, 231] on link at bounding box center [129, 233] width 48 height 10
click at [130, 210] on link at bounding box center [129, 213] width 48 height 10
click at [176, 219] on link at bounding box center [178, 223] width 48 height 10
click at [82, 218] on link at bounding box center [81, 223] width 48 height 10
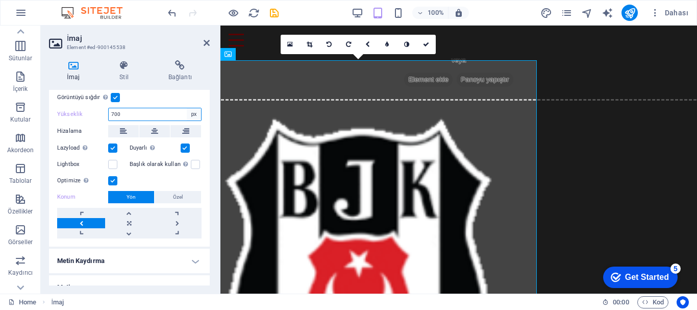
click at [187, 112] on select "Varsayılan otomatik px" at bounding box center [194, 114] width 14 height 12
select select "auto"
click at [187, 108] on select "Varsayılan otomatik px" at bounding box center [194, 114] width 14 height 12
select select "DISABLED_OPTION_VALUE"
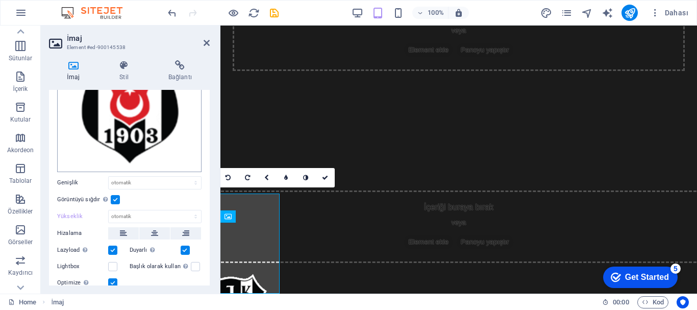
scroll to position [0, 0]
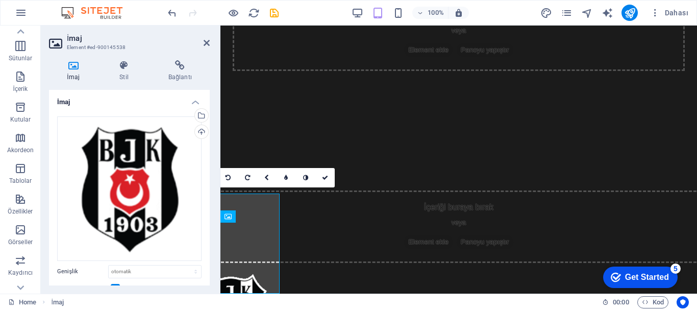
click at [203, 38] on h2 "İmaj" at bounding box center [138, 38] width 143 height 9
click at [205, 40] on icon at bounding box center [207, 43] width 6 height 8
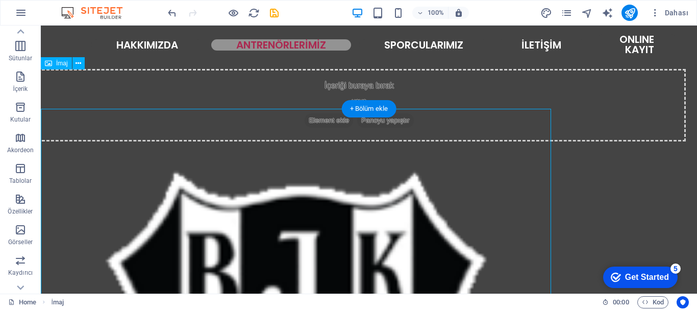
scroll to position [822, 0]
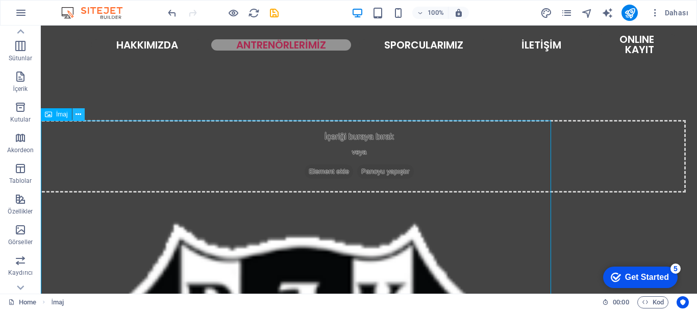
click at [78, 114] on icon at bounding box center [78, 114] width 6 height 11
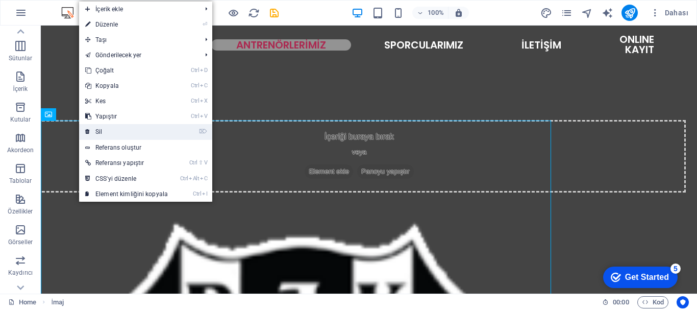
click at [103, 135] on link "⌦ Sil" at bounding box center [126, 131] width 95 height 15
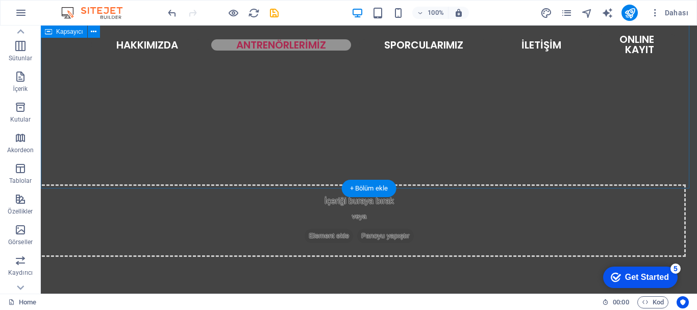
scroll to position [649, 0]
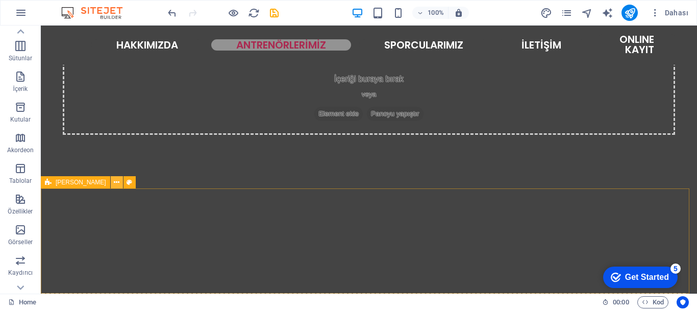
click at [114, 183] on icon at bounding box center [117, 182] width 6 height 11
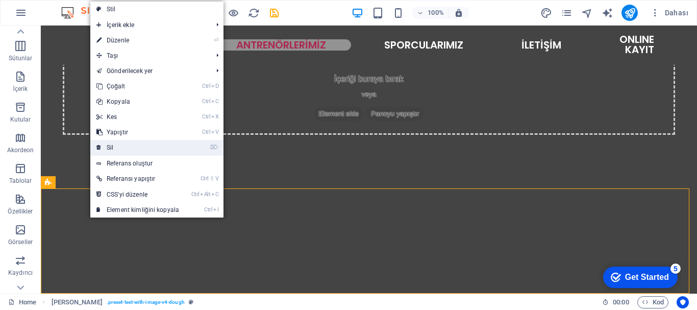
click at [117, 147] on link "⌦ Sil" at bounding box center [137, 147] width 95 height 15
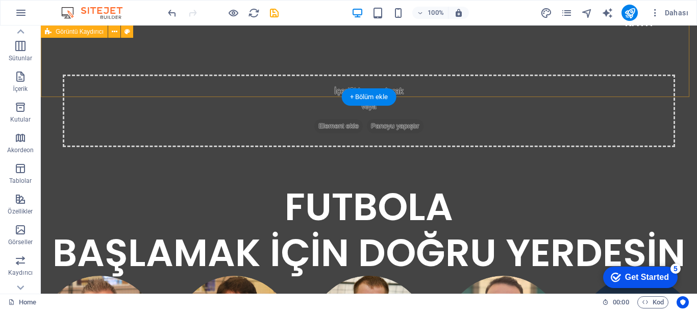
scroll to position [306, 0]
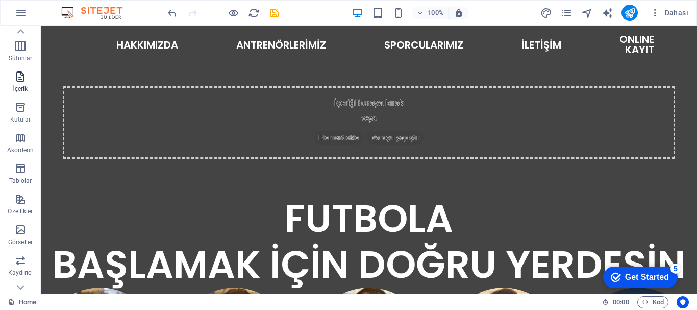
click at [17, 77] on icon "button" at bounding box center [20, 76] width 12 height 12
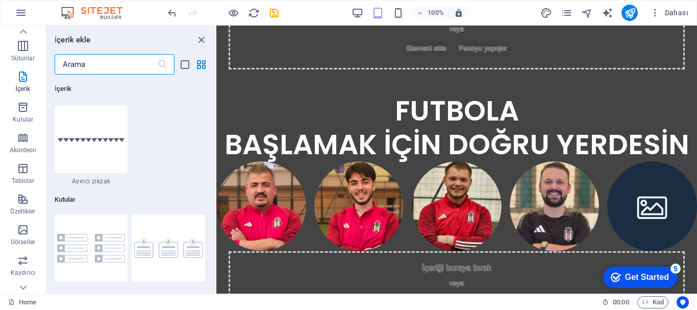
scroll to position [2754, 0]
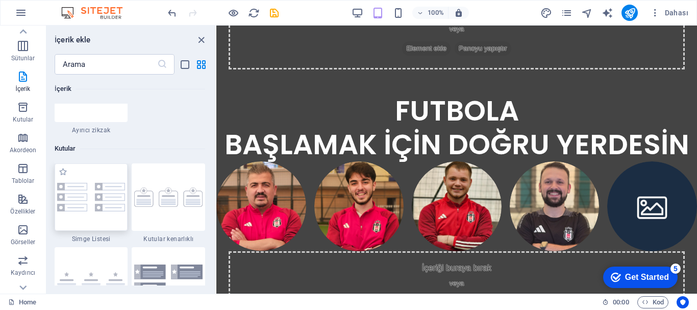
click at [83, 190] on img at bounding box center [91, 197] width 68 height 29
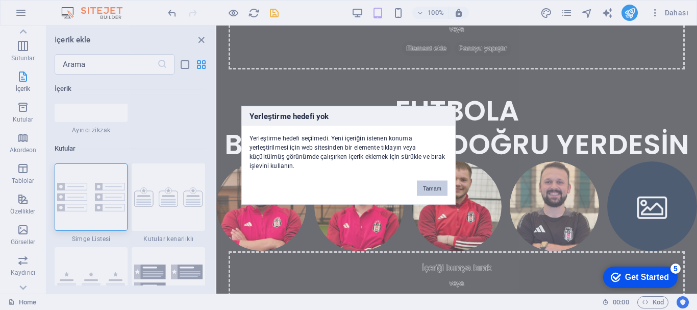
click at [428, 187] on button "Tamam" at bounding box center [432, 187] width 31 height 15
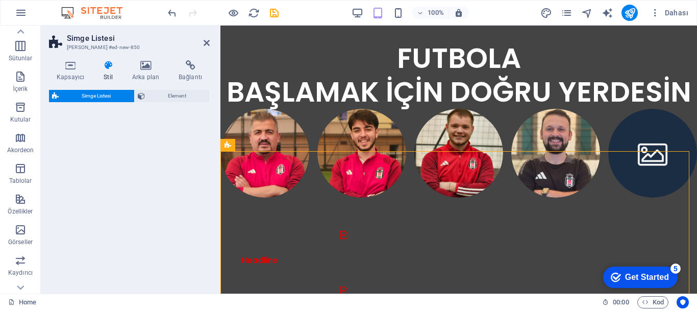
scroll to position [356, 0]
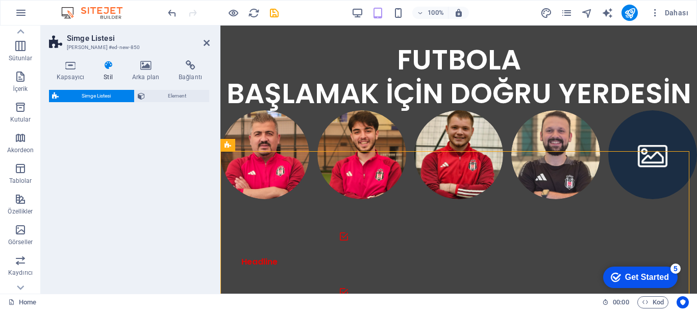
select select "rem"
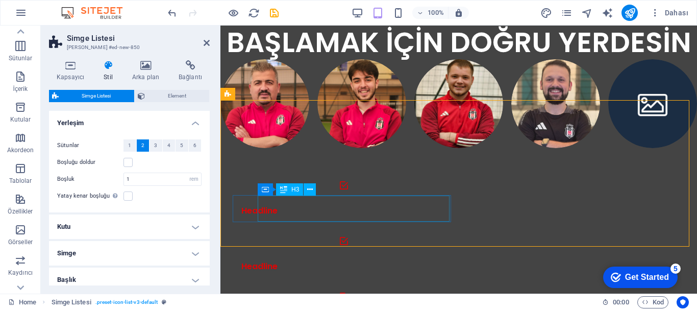
scroll to position [458, 0]
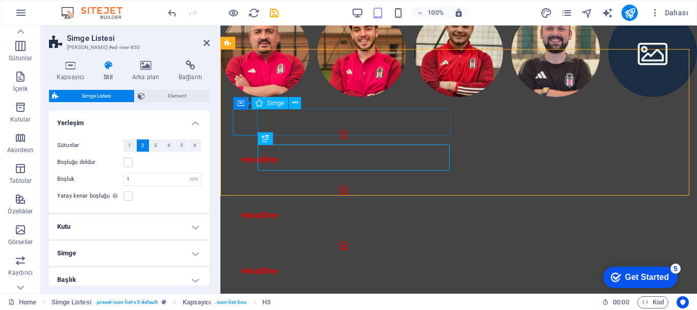
click at [242, 233] on figure at bounding box center [343, 245] width 221 height 24
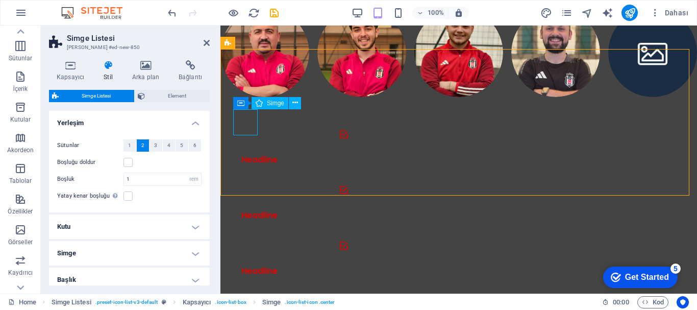
click at [243, 233] on figure at bounding box center [343, 245] width 221 height 24
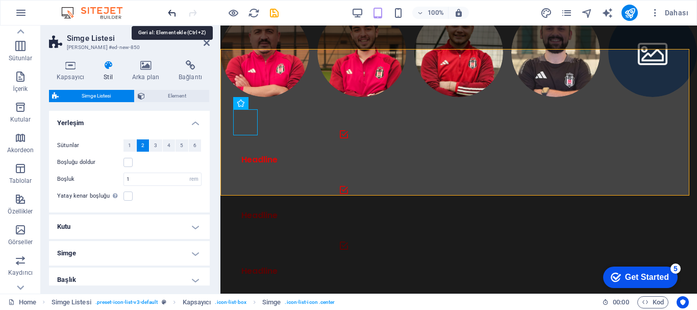
click at [170, 10] on icon "undo" at bounding box center [172, 13] width 12 height 12
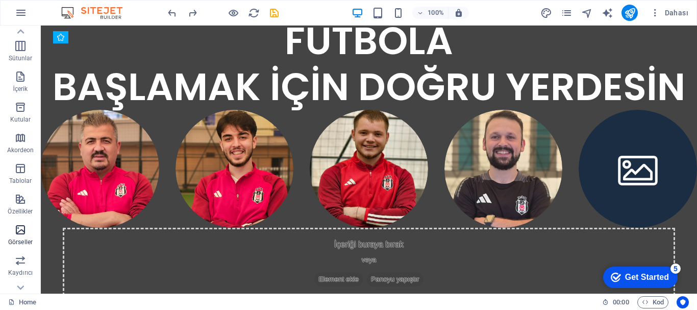
scroll to position [102, 0]
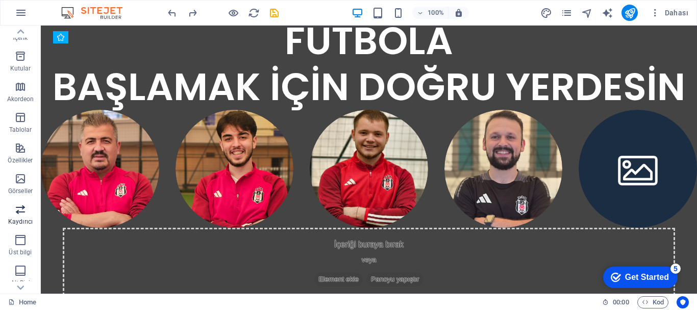
click at [21, 212] on icon "button" at bounding box center [20, 209] width 12 height 12
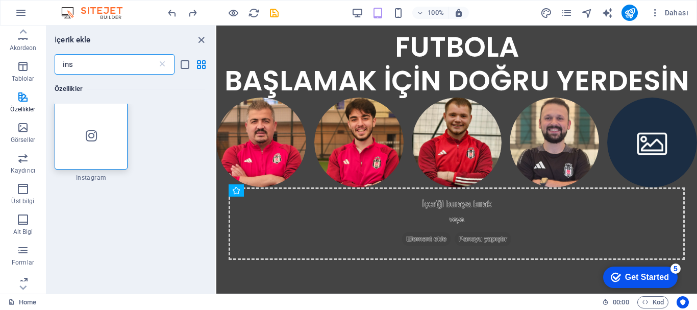
scroll to position [1, 0]
type input "ins"
click at [87, 138] on icon at bounding box center [91, 136] width 11 height 13
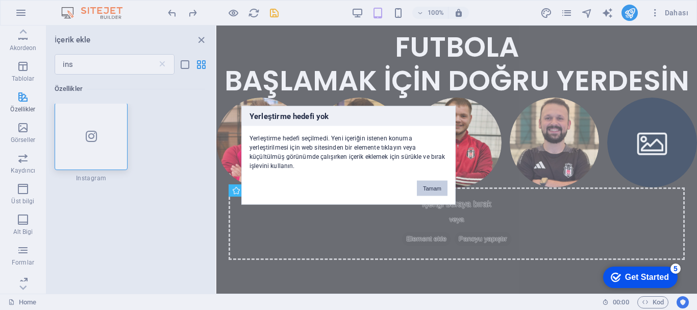
click at [439, 187] on button "Tamam" at bounding box center [432, 187] width 31 height 15
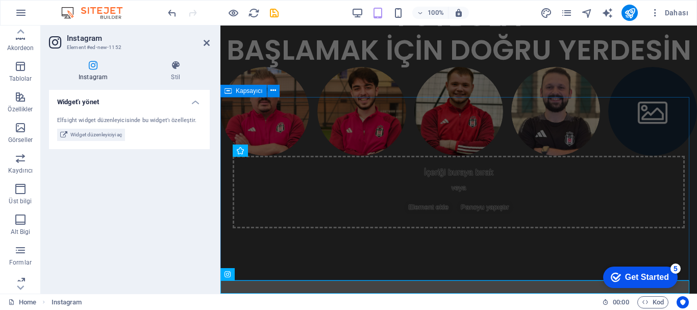
scroll to position [410, 0]
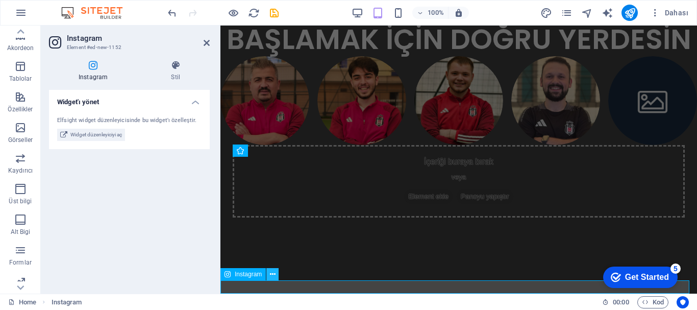
click at [272, 275] on icon at bounding box center [273, 274] width 6 height 11
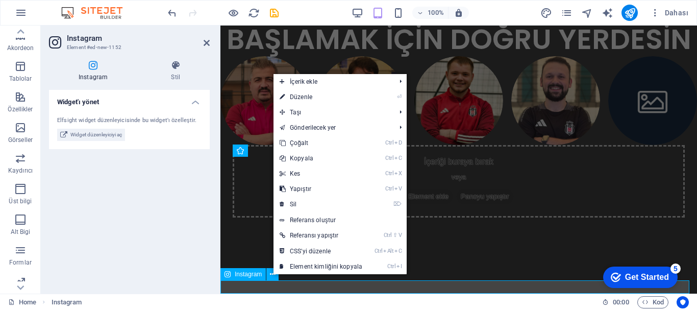
click at [252, 272] on span "Instagram" at bounding box center [248, 274] width 27 height 6
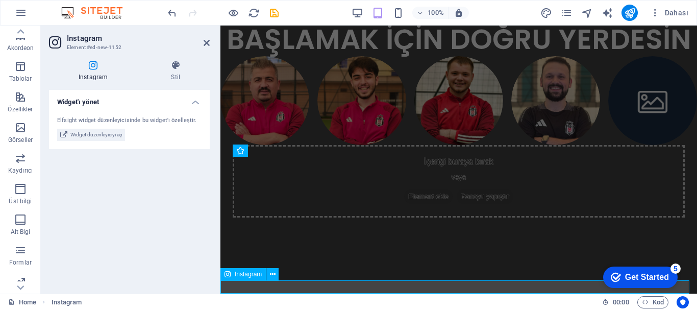
click at [252, 272] on span "Instagram" at bounding box center [248, 274] width 27 height 6
click at [92, 67] on icon at bounding box center [93, 65] width 88 height 10
click at [156, 121] on div "Elfsight widget düzenleyicisinde bu widget'ı özelleştir." at bounding box center [129, 120] width 144 height 9
click at [270, 273] on icon at bounding box center [273, 274] width 6 height 11
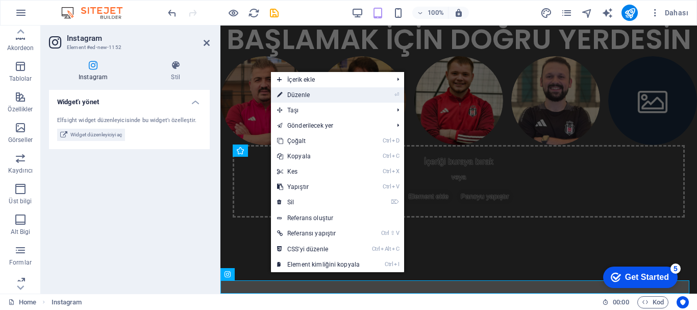
click at [305, 92] on link "⏎ Düzenle" at bounding box center [318, 94] width 95 height 15
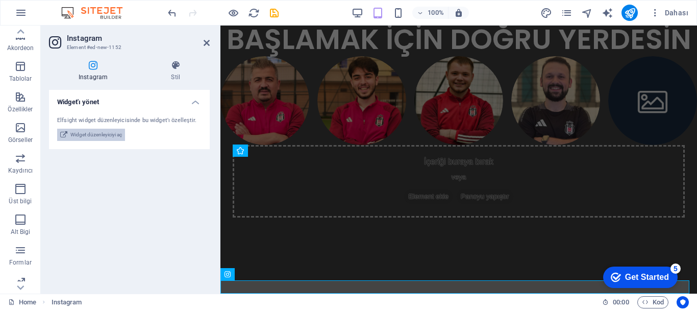
click at [89, 136] on span "Widget düzenleyiciyi aç" at bounding box center [96, 135] width 52 height 12
click at [195, 102] on h4 "Widget'ı yönet" at bounding box center [129, 99] width 161 height 18
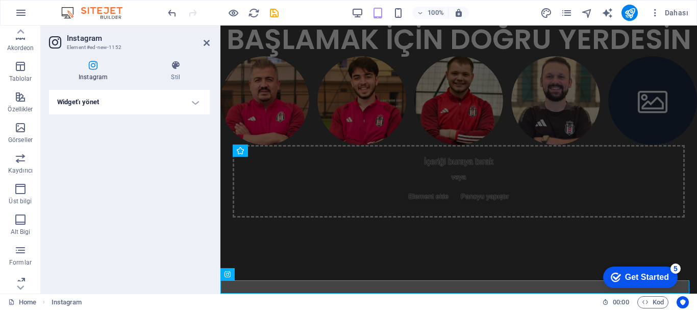
click at [81, 103] on h4 "Widget'ı yönet" at bounding box center [129, 102] width 161 height 24
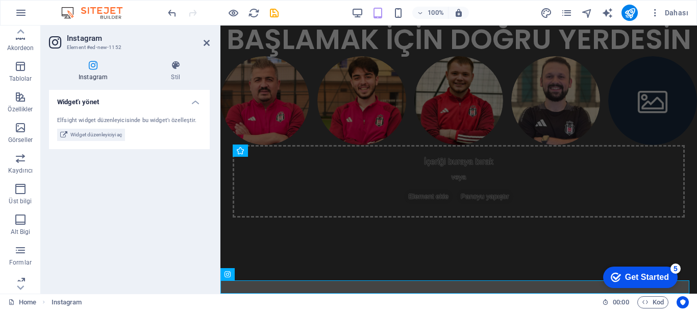
click at [81, 103] on h4 "Widget'ı yönet" at bounding box center [129, 99] width 161 height 18
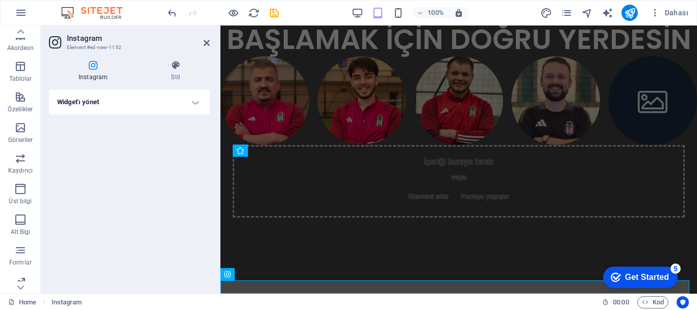
click at [81, 103] on h4 "Widget'ı yönet" at bounding box center [129, 102] width 161 height 24
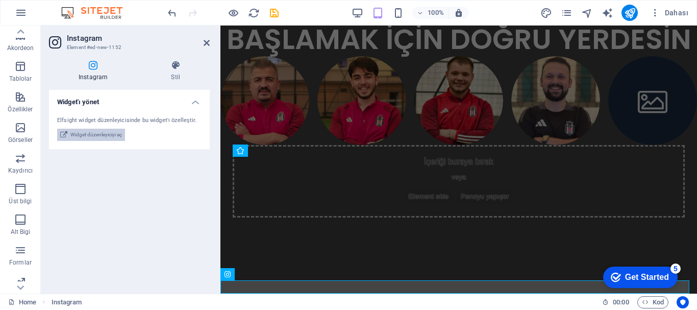
click at [94, 138] on span "Widget düzenleyiciyi aç" at bounding box center [96, 135] width 52 height 12
click at [272, 274] on icon at bounding box center [273, 274] width 6 height 11
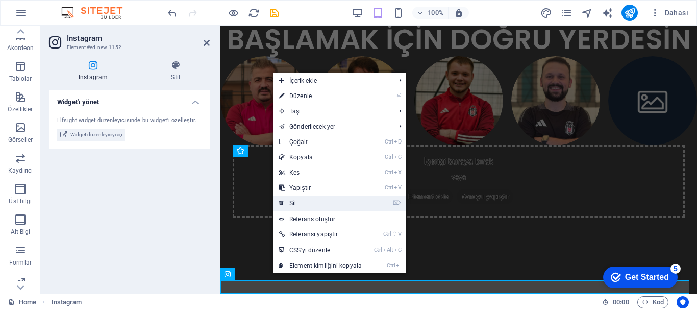
click at [307, 200] on link "⌦ Sil" at bounding box center [320, 202] width 95 height 15
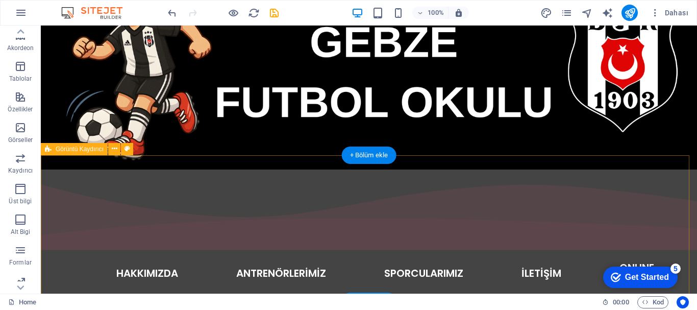
scroll to position [204, 0]
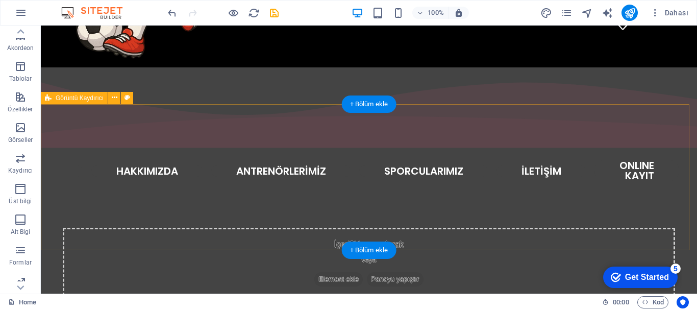
click at [377, 272] on span "Panoyu yapıştır" at bounding box center [395, 279] width 56 height 14
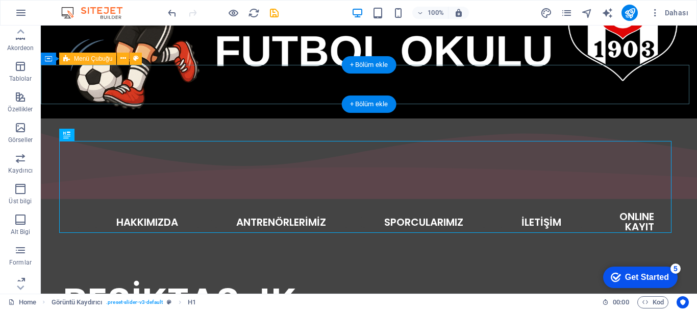
scroll to position [102, 0]
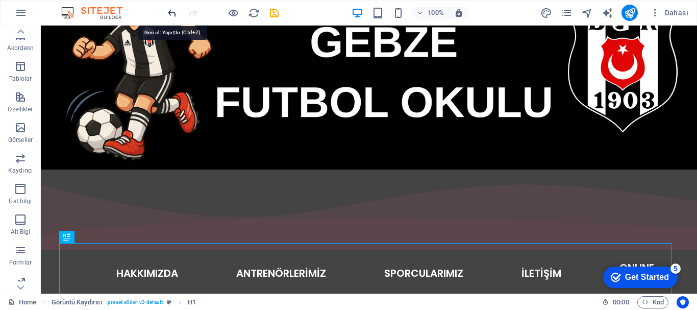
click at [172, 11] on icon "undo" at bounding box center [172, 13] width 12 height 12
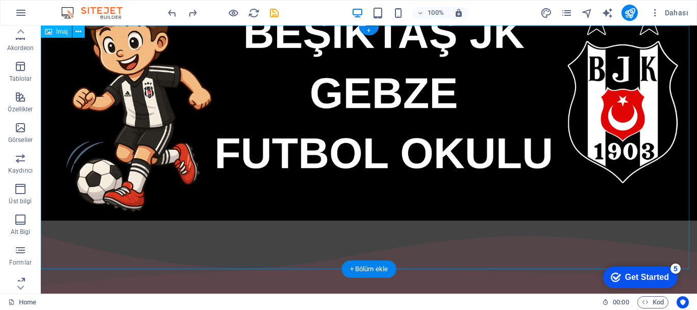
scroll to position [0, 0]
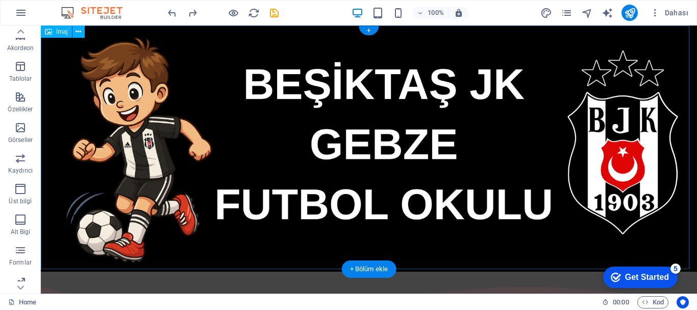
click at [201, 146] on figure at bounding box center [369, 149] width 656 height 246
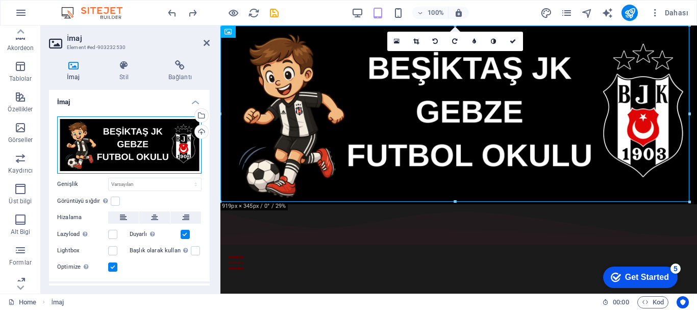
click at [168, 146] on div "Dosyaları buraya sürükleyin, dosyaları seçmek için tıklayın veya Dosyalardan ya…" at bounding box center [129, 144] width 144 height 57
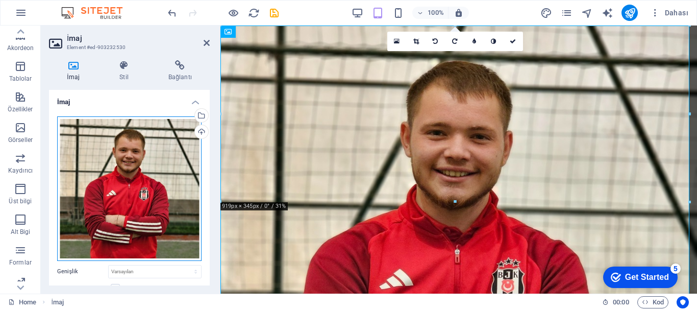
click at [168, 146] on div "Dosyaları buraya sürükleyin, dosyaları seçmek için tıklayın veya Dosyalardan ya…" at bounding box center [129, 188] width 144 height 144
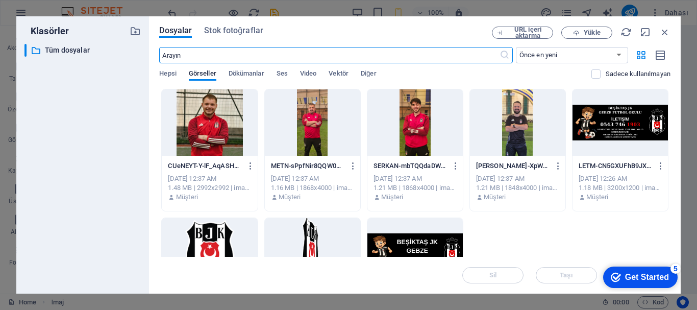
scroll to position [4, 0]
click at [582, 27] on button "Yükle" at bounding box center [586, 33] width 51 height 12
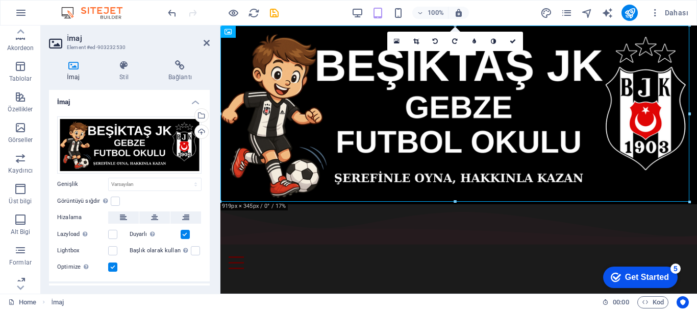
click at [203, 41] on header "İmaj Element #ed-903232530" at bounding box center [129, 39] width 161 height 27
click at [205, 42] on icon at bounding box center [207, 43] width 6 height 8
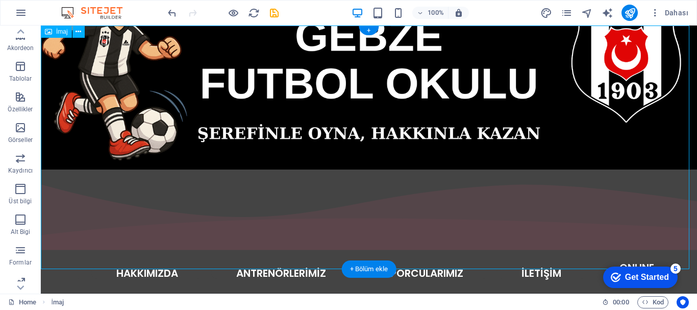
scroll to position [0, 0]
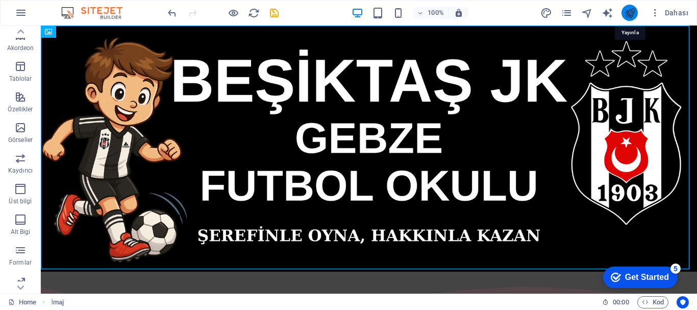
click at [626, 11] on icon "publish" at bounding box center [630, 13] width 12 height 12
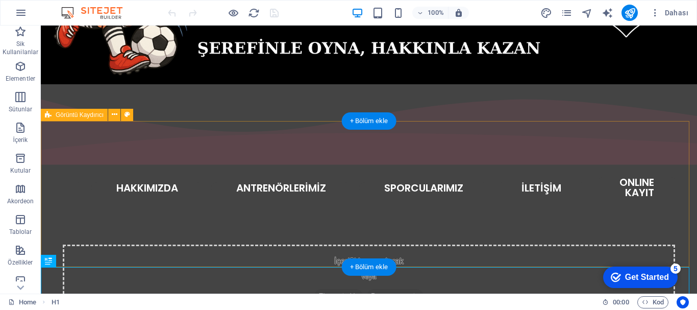
scroll to position [85, 0]
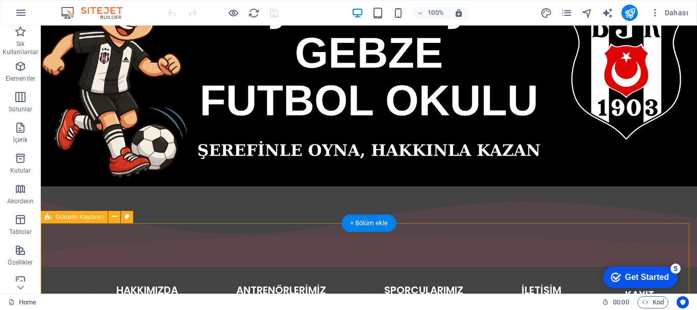
select select "region"
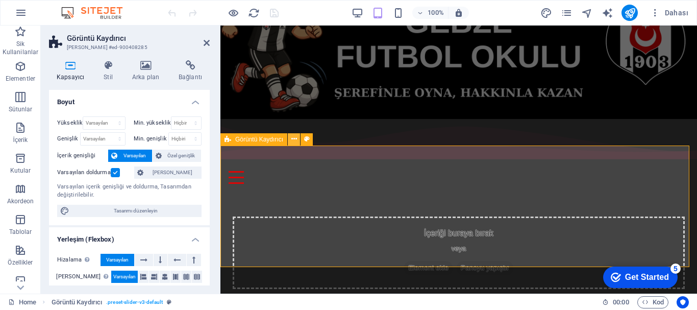
click at [296, 139] on icon at bounding box center [294, 139] width 6 height 11
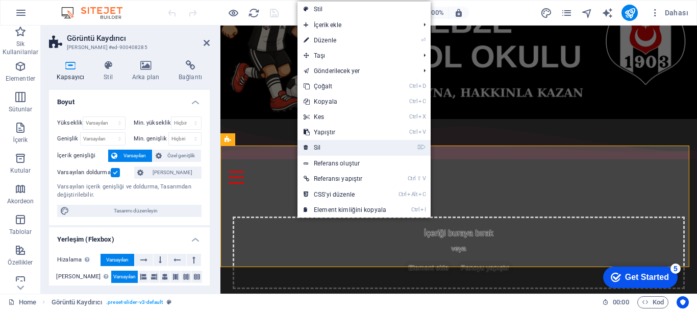
click at [323, 149] on link "⌦ Sil" at bounding box center [344, 147] width 95 height 15
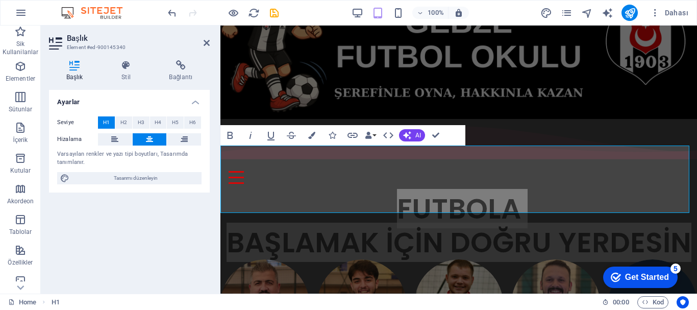
click at [206, 38] on h2 "Başlık" at bounding box center [138, 38] width 143 height 9
click at [205, 43] on icon at bounding box center [207, 43] width 6 height 8
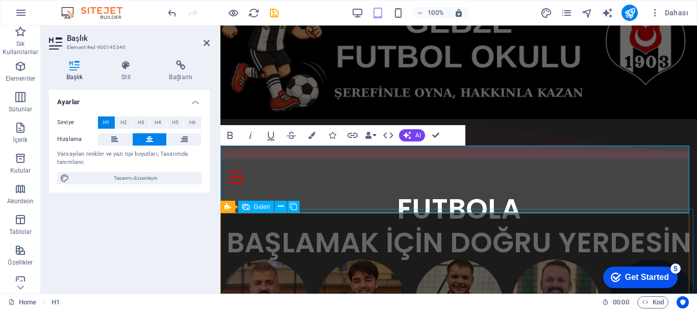
click at [604, 255] on div at bounding box center [458, 303] width 485 height 97
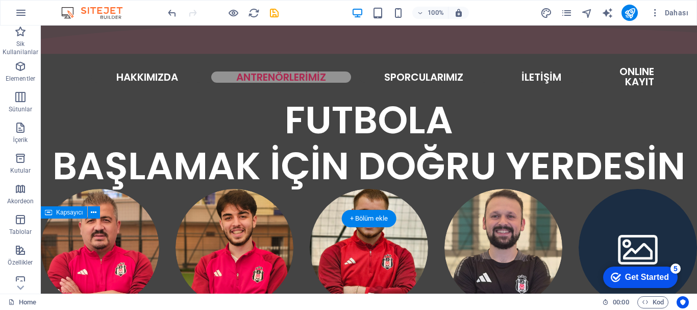
select select "vh"
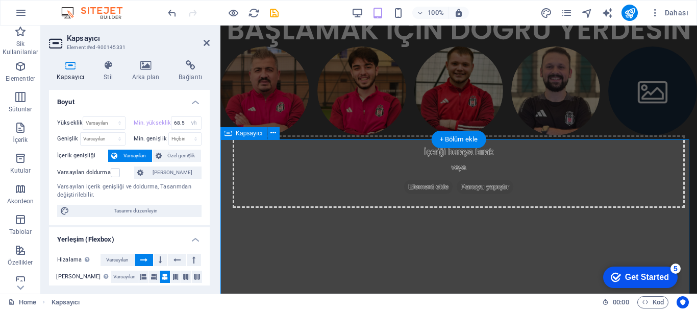
scroll to position [246, 0]
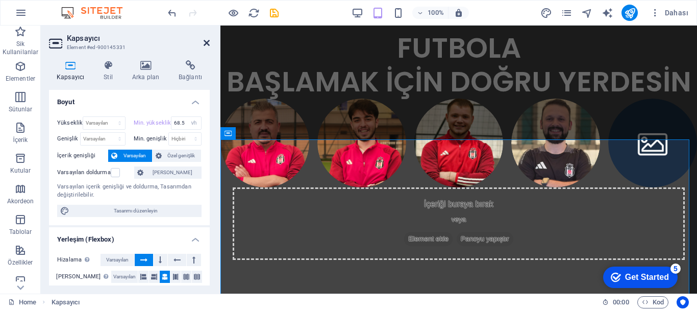
drag, startPoint x: 206, startPoint y: 42, endPoint x: 212, endPoint y: 68, distance: 26.7
click at [206, 42] on icon at bounding box center [207, 43] width 6 height 8
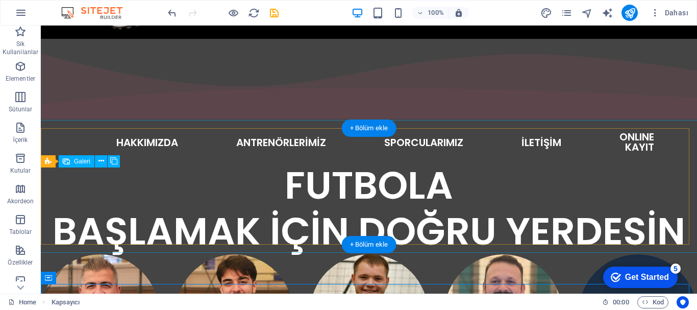
scroll to position [131, 0]
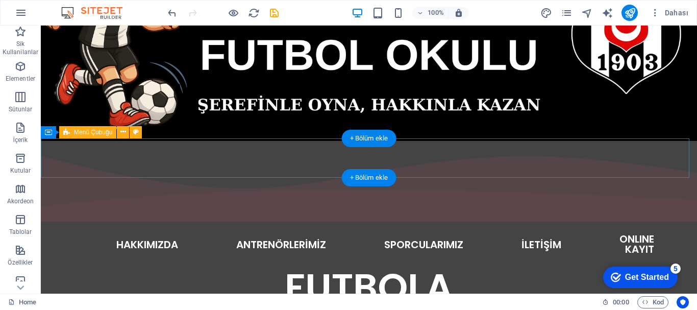
click at [480, 225] on div "ANASAYFA HAKKIMIZDA ANTRENÖRLERİMİZ SPORCULARIMIZ İLETİŞİM ONLINE KAYIT" at bounding box center [369, 244] width 656 height 39
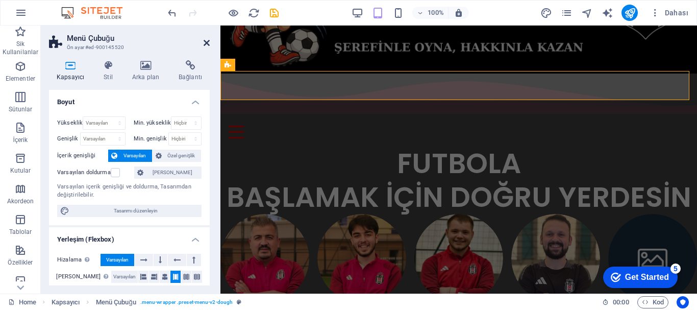
click at [206, 44] on icon at bounding box center [207, 43] width 6 height 8
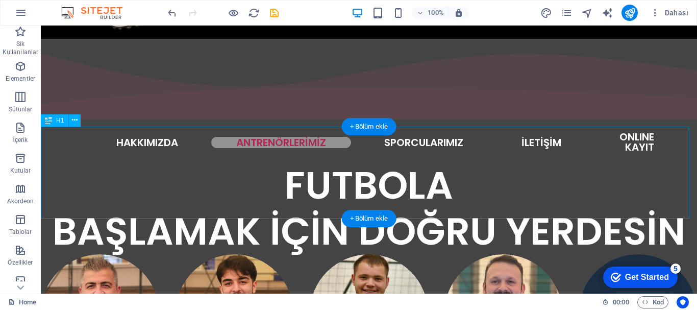
scroll to position [182, 0]
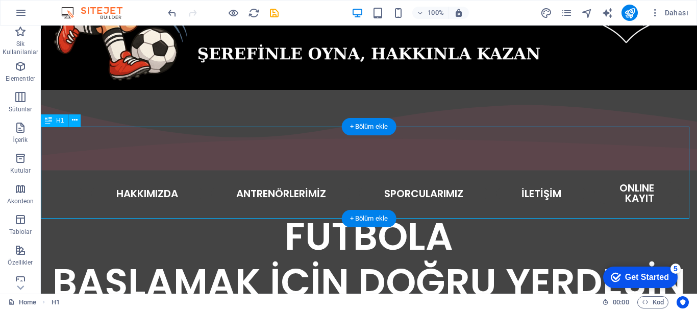
drag, startPoint x: 406, startPoint y: 147, endPoint x: 410, endPoint y: 166, distance: 18.7
click at [410, 213] on div "FUTBOLA BAŞLAMAK İÇİN DOĞRU YERDESİN" at bounding box center [369, 259] width 656 height 92
click at [680, 213] on div "FUTBOLA BAŞLAMAK İÇİN DOĞRU YERDESİN" at bounding box center [369, 259] width 656 height 92
drag, startPoint x: 370, startPoint y: 155, endPoint x: 282, endPoint y: 147, distance: 88.5
click at [282, 213] on div "FUTBOLA BAŞLAMAK İÇİN DOĞRU YERDESİN" at bounding box center [369, 259] width 656 height 92
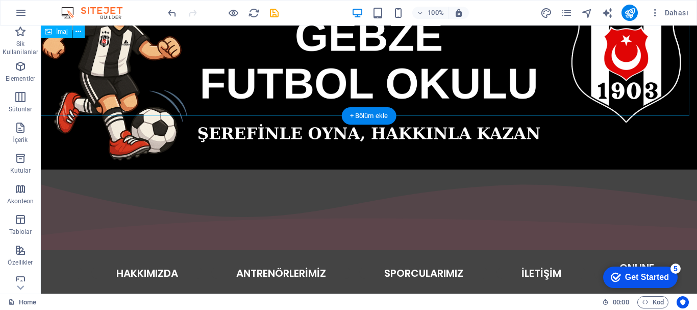
scroll to position [153, 0]
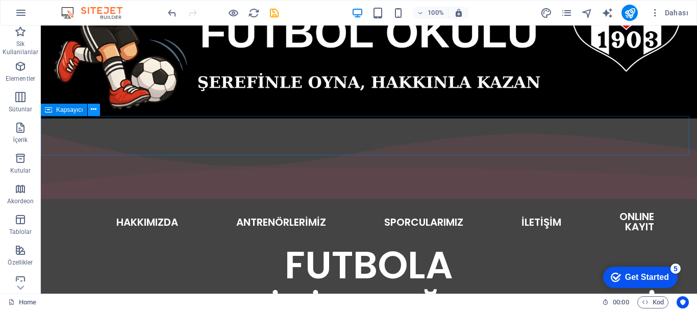
click at [93, 110] on icon at bounding box center [94, 109] width 6 height 11
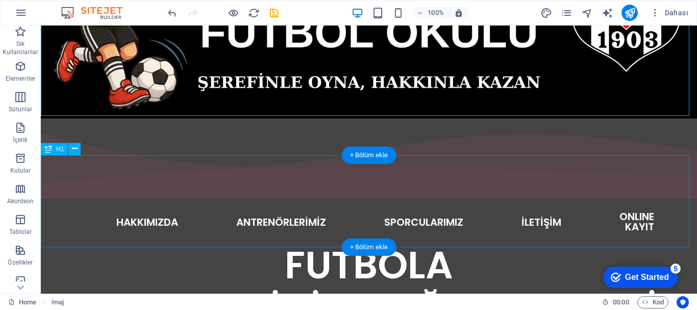
scroll to position [204, 0]
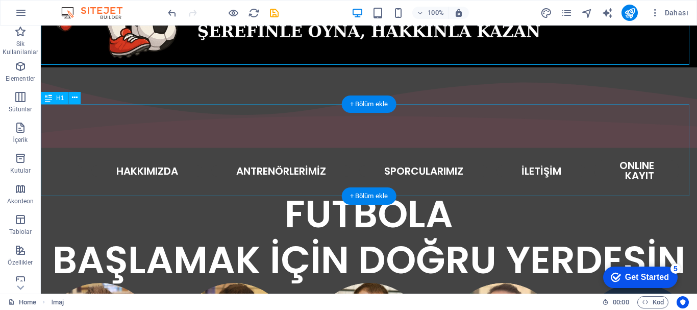
click at [408, 191] on div "FUTBOLA BAŞLAMAK İÇİN DOĞRU YERDESİN" at bounding box center [369, 237] width 656 height 92
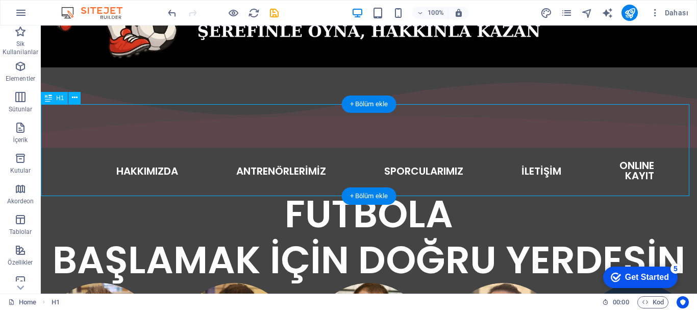
click at [408, 191] on div "FUTBOLA BAŞLAMAK İÇİN DOĞRU YERDESİN" at bounding box center [369, 237] width 656 height 92
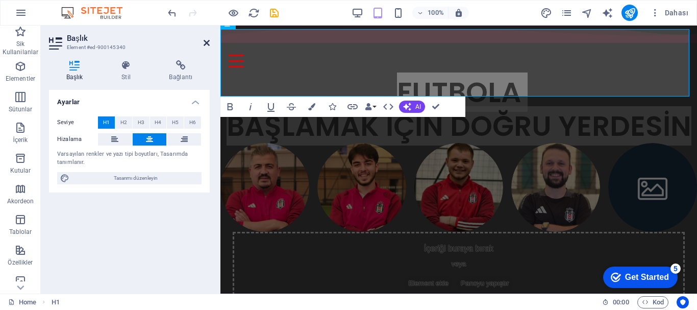
click at [204, 40] on icon at bounding box center [207, 43] width 6 height 8
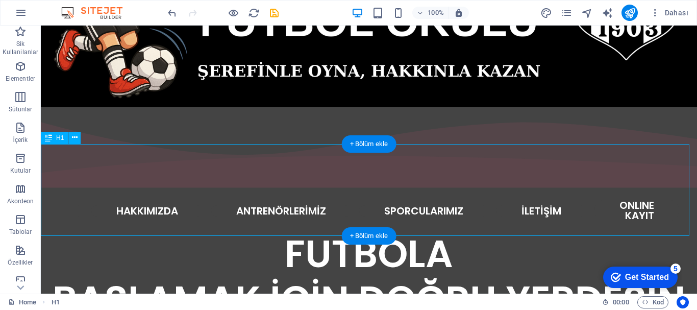
scroll to position [215, 0]
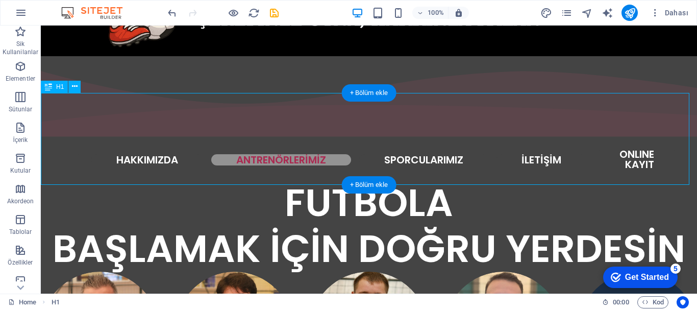
click at [439, 180] on div "FUTBOLA BAŞLAMAK İÇİN DOĞRU YERDESİN" at bounding box center [369, 226] width 656 height 92
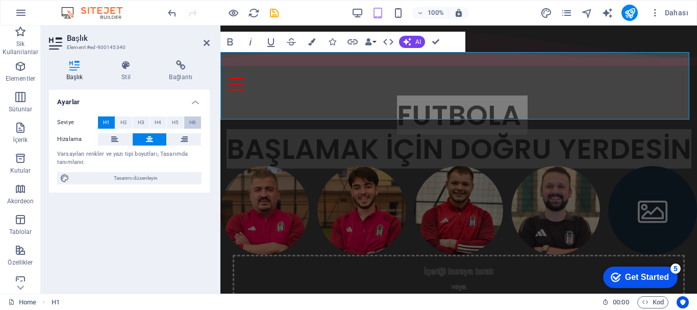
click at [190, 123] on span "H6" at bounding box center [192, 122] width 7 height 12
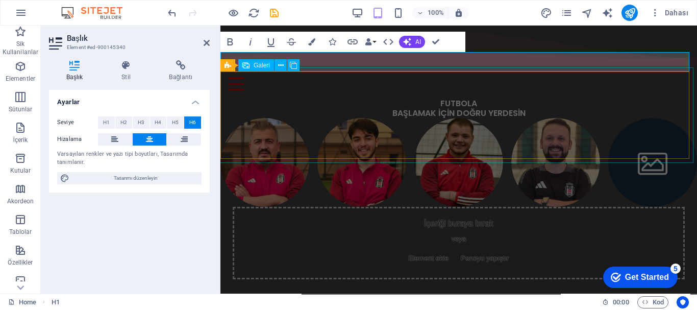
scroll to position [128, 0]
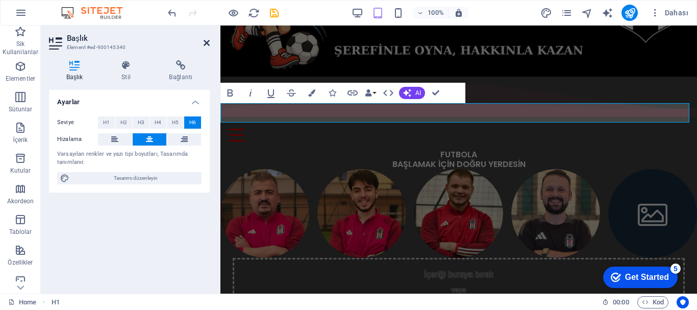
click at [207, 43] on icon at bounding box center [207, 43] width 6 height 8
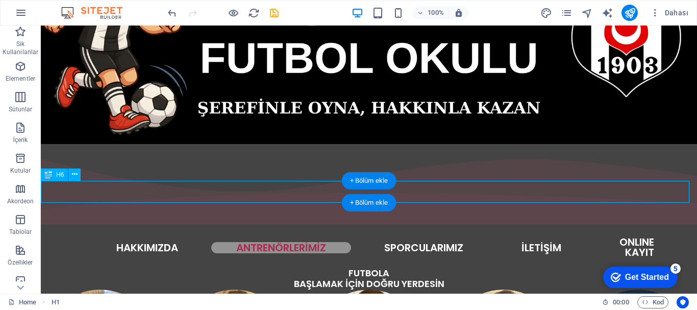
click at [515, 267] on div "FUTBOLA BAŞLAMAK İÇİN DOĞRU YERDESİN" at bounding box center [369, 278] width 656 height 22
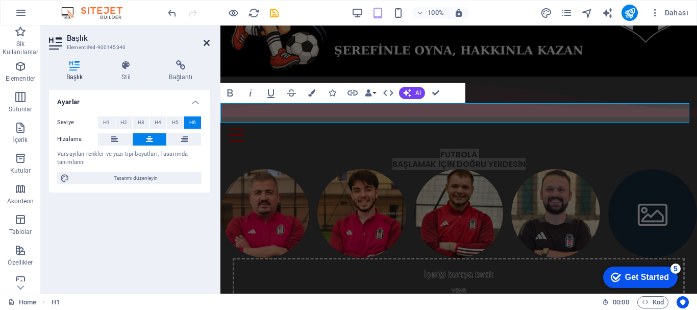
click at [206, 40] on icon at bounding box center [207, 43] width 6 height 8
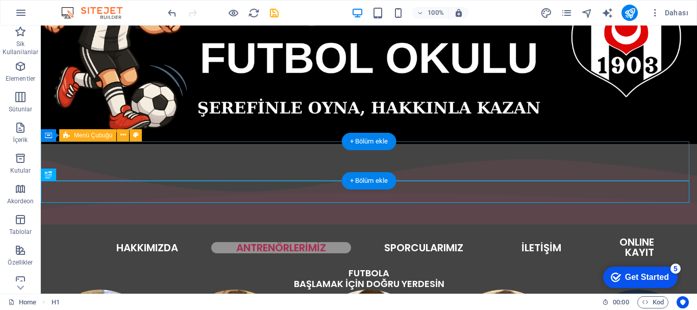
click at [672, 228] on div "ANASAYFA HAKKIMIZDA ANTRENÖRLERİMİZ SPORCULARIMIZ İLETİŞİM ONLINE KAYIT" at bounding box center [369, 247] width 656 height 39
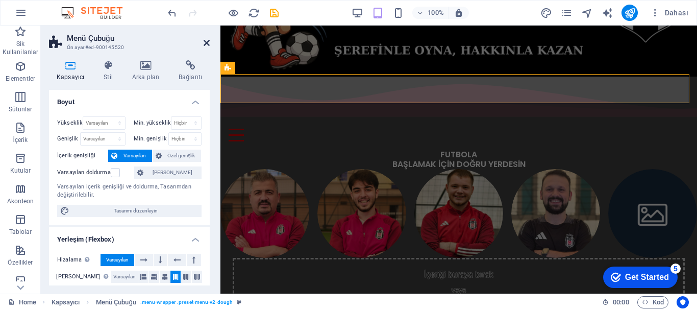
click at [207, 44] on icon at bounding box center [207, 43] width 6 height 8
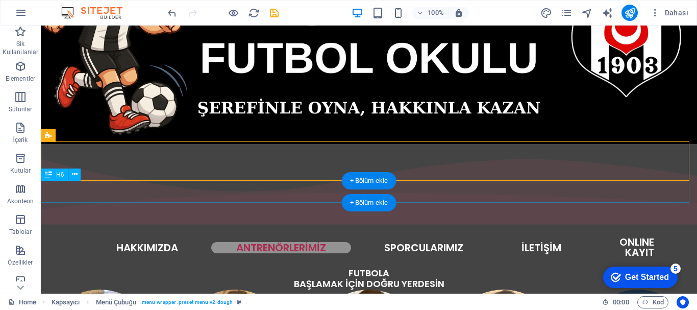
click at [679, 267] on div "FUTBOLA BAŞLAMAK İÇİN DOĞRU YERDESİN" at bounding box center [369, 278] width 656 height 22
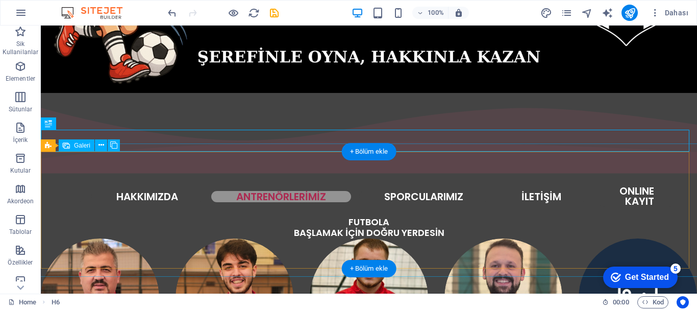
scroll to position [230, 0]
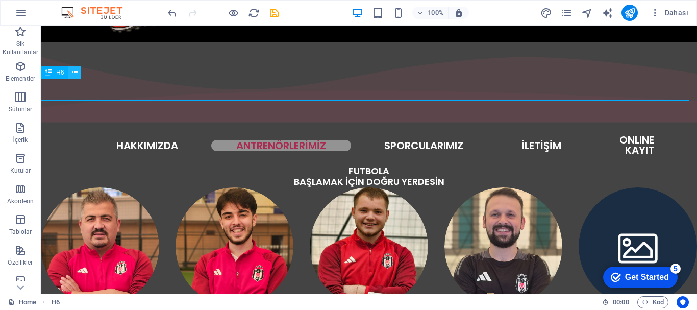
click at [72, 71] on icon at bounding box center [75, 72] width 6 height 11
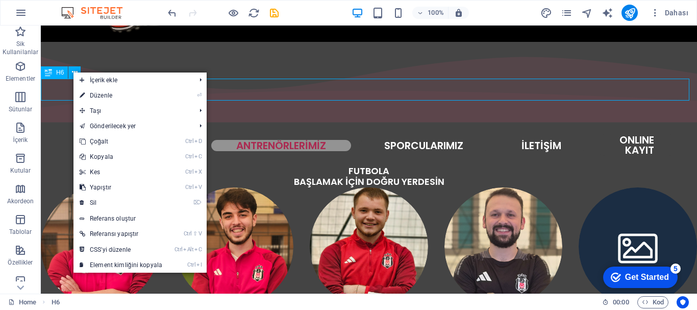
click at [58, 71] on span "H6" at bounding box center [60, 72] width 8 height 6
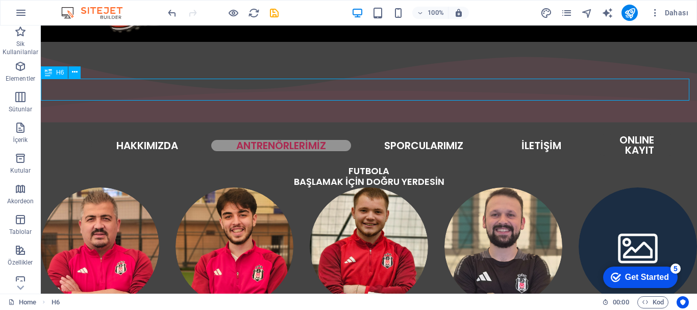
click at [58, 71] on span "H6" at bounding box center [60, 72] width 8 height 6
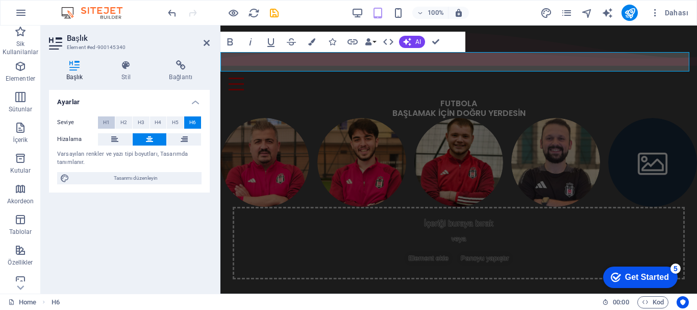
click at [102, 118] on button "H1" at bounding box center [106, 122] width 17 height 12
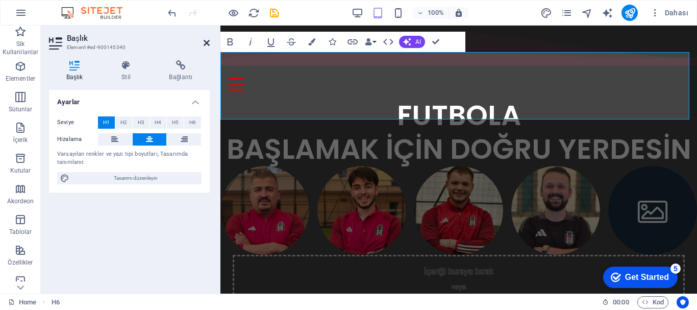
drag, startPoint x: 206, startPoint y: 41, endPoint x: 164, endPoint y: 16, distance: 49.0
click at [206, 41] on icon at bounding box center [207, 43] width 6 height 8
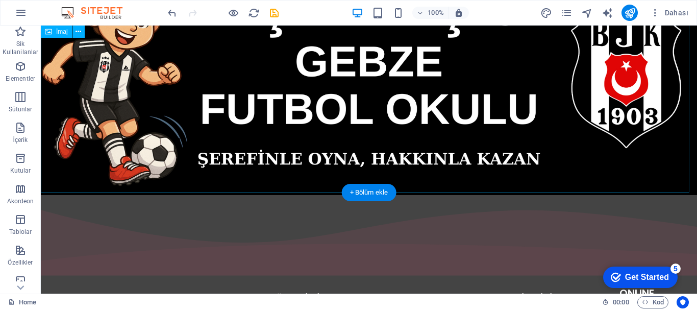
scroll to position [128, 0]
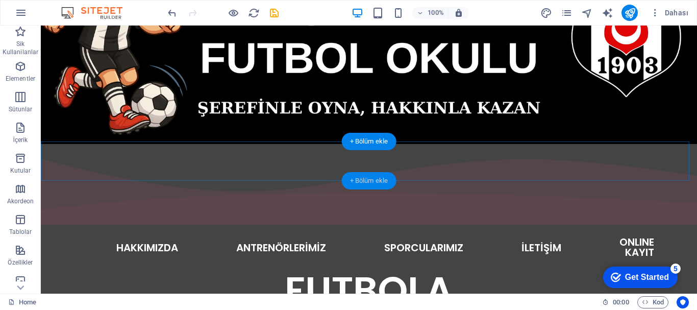
click at [372, 179] on div "+ Bölüm ekle" at bounding box center [369, 180] width 55 height 17
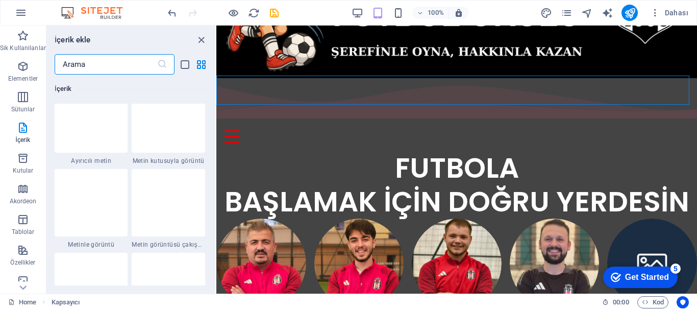
scroll to position [1836, 0]
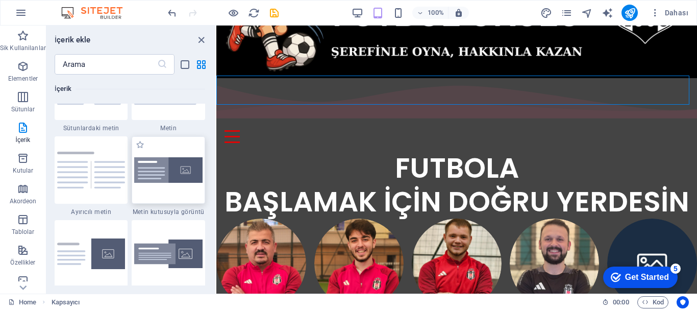
click at [186, 170] on img at bounding box center [168, 170] width 68 height 26
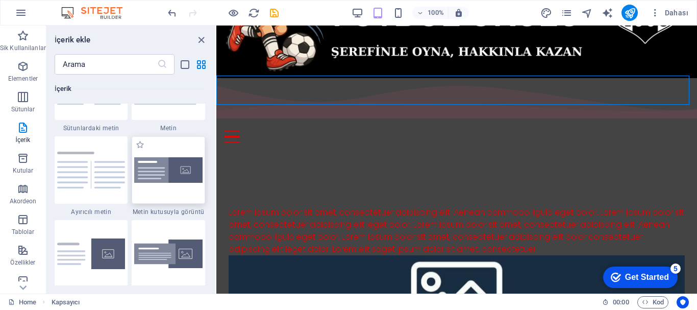
click at [216, 170] on div "Mevcut içeriği değiştirmek için buraya sürükleyin. Yeni bir element oluşturmak …" at bounding box center [456, 160] width 481 height 268
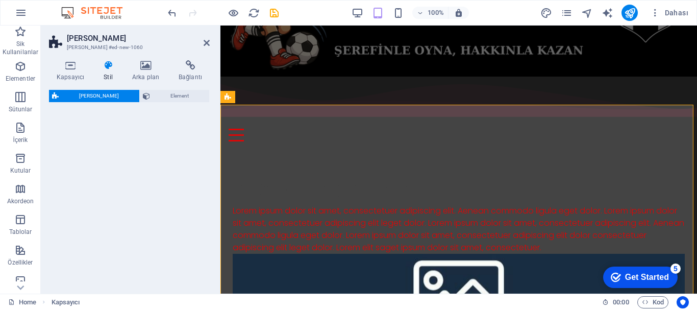
select select "rem"
select select "px"
select select "preset-text-with-image-v4-boxed"
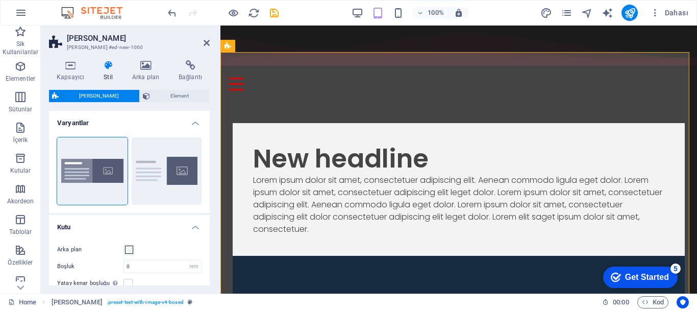
scroll to position [128, 0]
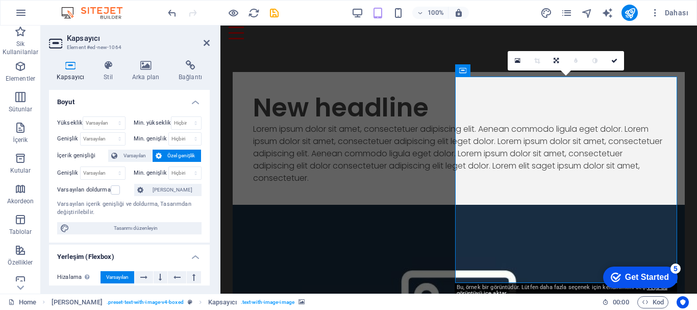
scroll to position [179, 0]
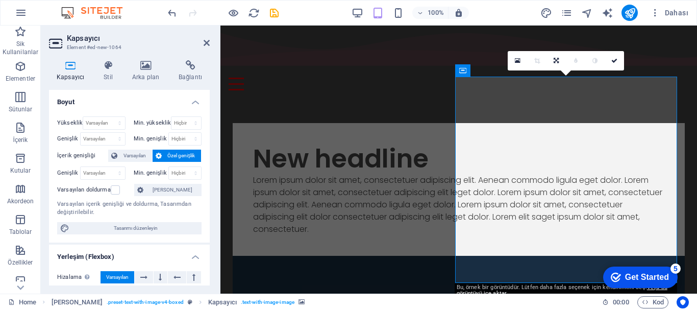
click at [141, 66] on icon at bounding box center [145, 65] width 42 height 10
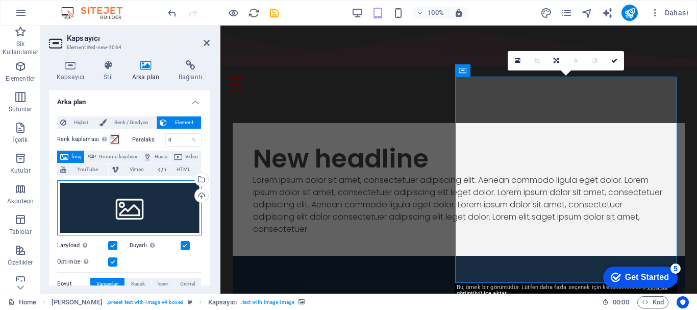
click at [148, 194] on div "Dosyaları buraya sürükleyin, dosyaları seçmek için tıklayın veya Dosyalardan ya…" at bounding box center [129, 207] width 144 height 55
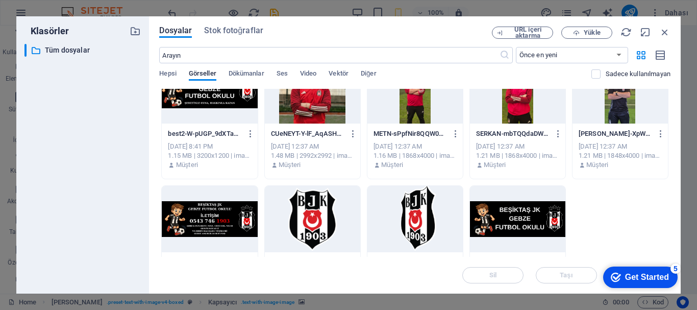
scroll to position [0, 0]
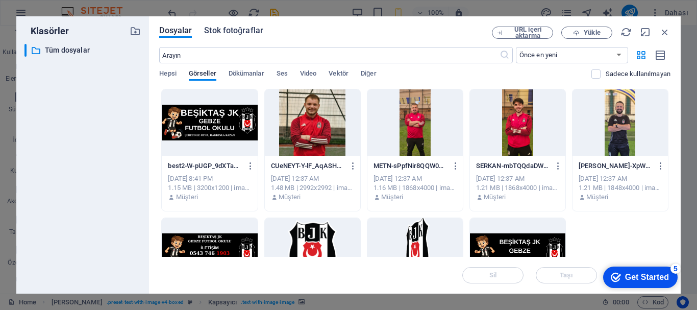
click at [220, 32] on span "Stok fotoğraflar" at bounding box center [233, 30] width 59 height 12
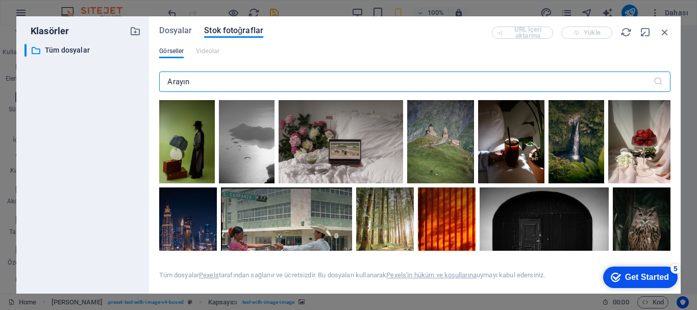
click at [198, 79] on input "text" at bounding box center [405, 81] width 493 height 20
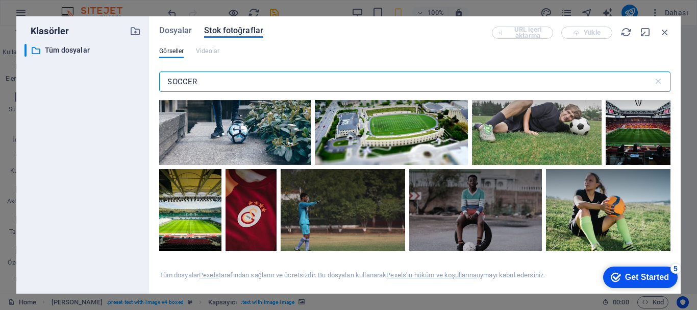
scroll to position [2755, 0]
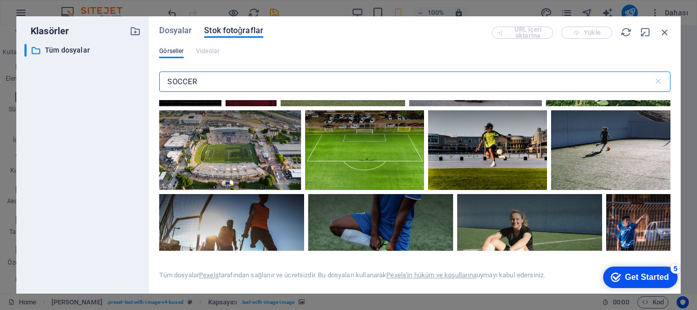
drag, startPoint x: 212, startPoint y: 75, endPoint x: 133, endPoint y: 67, distance: 79.5
click at [133, 67] on div "Klasörler ​ Tüm dosyalar Tüm dosyalar Dosyalar Stok fotoğraflar URL içeri aktar…" at bounding box center [348, 154] width 664 height 277
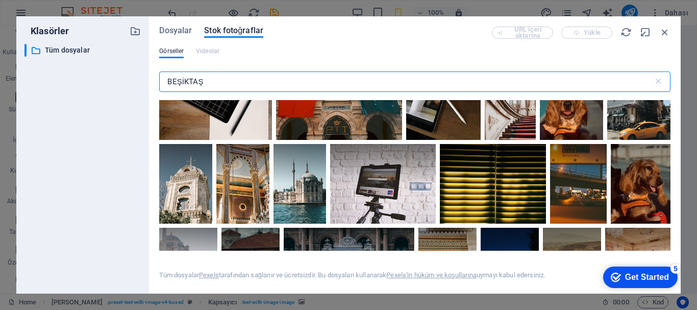
scroll to position [153, 0]
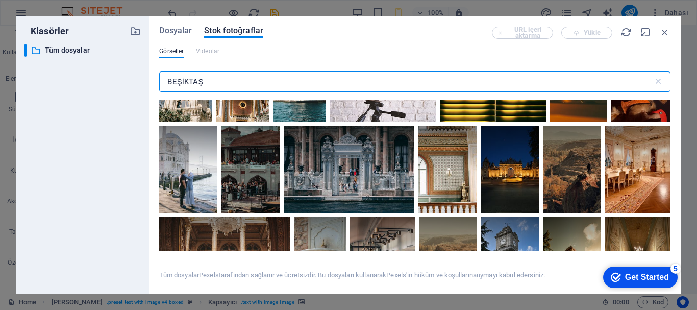
drag, startPoint x: 214, startPoint y: 77, endPoint x: 138, endPoint y: 66, distance: 76.8
click at [138, 66] on div "Klasörler ​ Tüm dosyalar Tüm dosyalar Dosyalar Stok fotoğraflar URL içeri aktar…" at bounding box center [348, 154] width 664 height 277
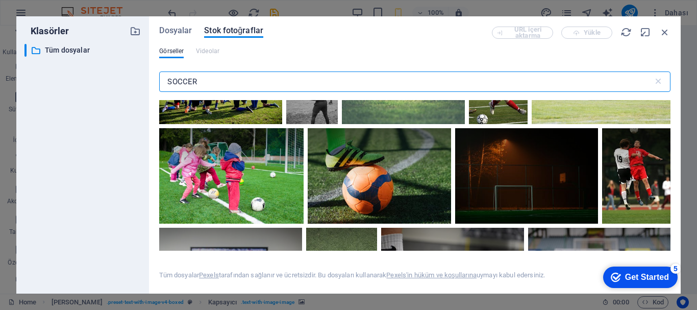
scroll to position [612, 0]
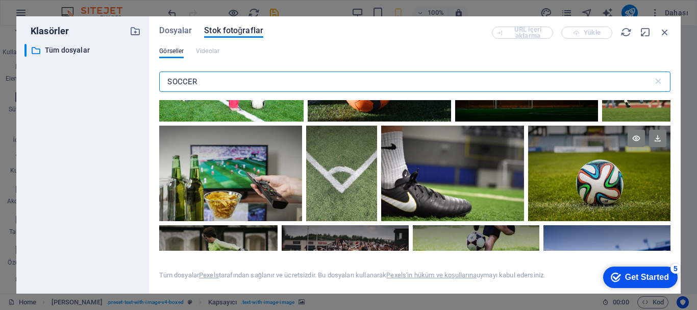
type input "SOCCER"
click at [582, 171] on div at bounding box center [599, 172] width 142 height 95
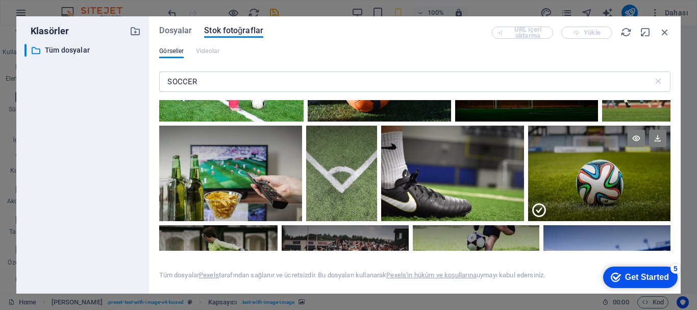
click at [582, 173] on div at bounding box center [599, 196] width 142 height 47
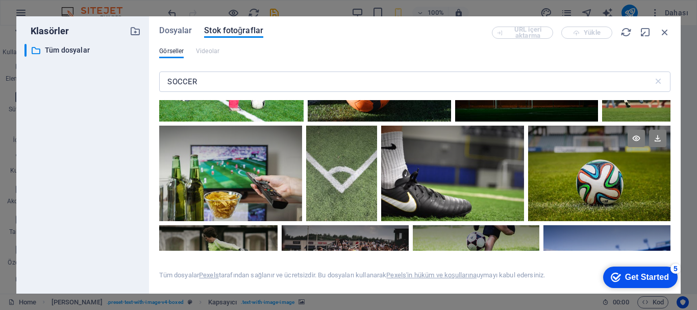
click at [582, 171] on div at bounding box center [599, 172] width 142 height 95
click at [435, 180] on figure at bounding box center [334, 216] width 202 height 72
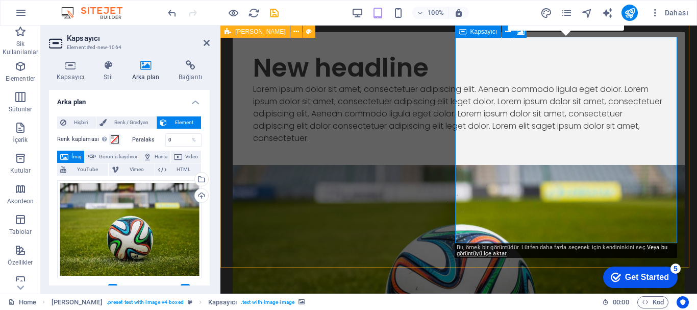
scroll to position [167, 0]
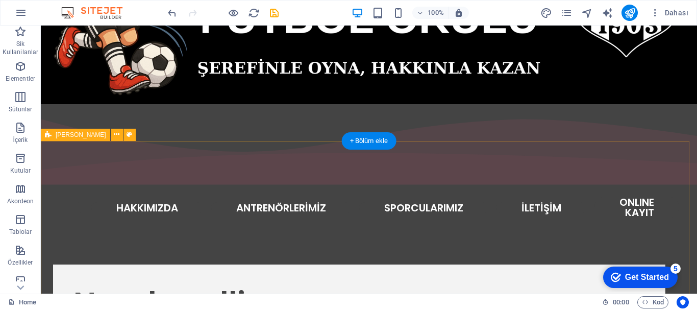
scroll to position [269, 0]
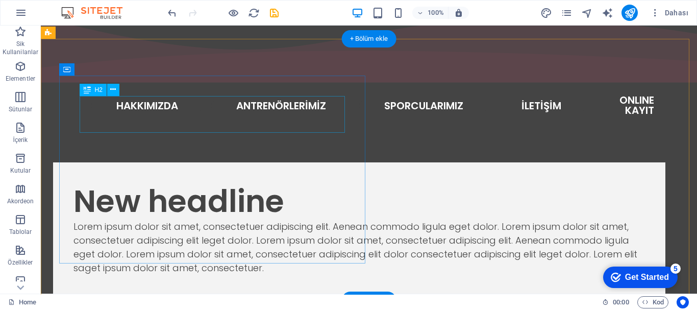
click at [272, 183] on div "New headline" at bounding box center [358, 201] width 571 height 37
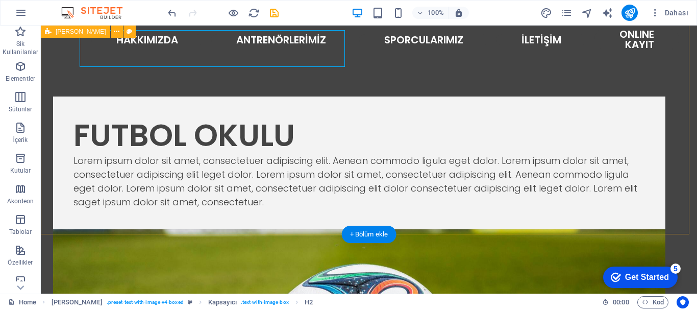
scroll to position [233, 0]
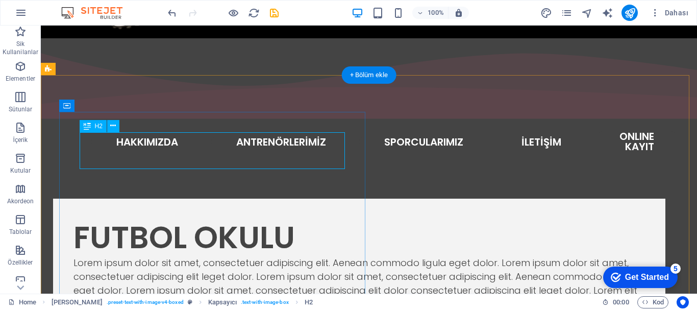
click at [247, 219] on div "FUTBOL OKULU" at bounding box center [358, 237] width 571 height 37
click at [99, 129] on span "H2" at bounding box center [99, 126] width 8 height 6
click at [99, 125] on span "H2" at bounding box center [99, 126] width 8 height 6
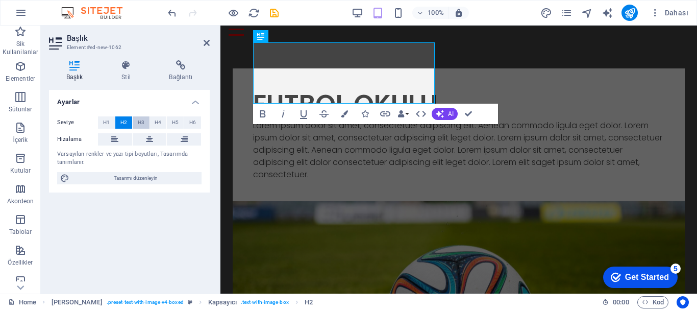
click at [144, 122] on span "H3" at bounding box center [141, 122] width 7 height 12
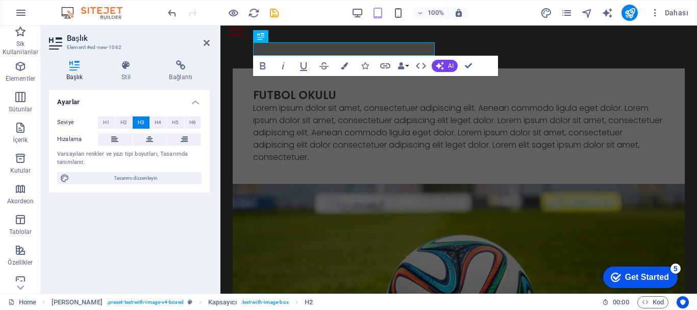
click at [211, 40] on aside "Başlık Element #ed-new-1062 Başlık Stil Bağlantı Ayarlar Seviye H1 H2 H3 H4 H5 …" at bounding box center [131, 160] width 180 height 268
click at [208, 42] on icon at bounding box center [207, 43] width 6 height 8
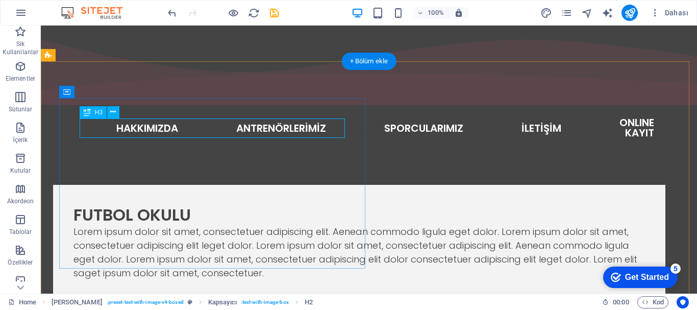
scroll to position [298, 0]
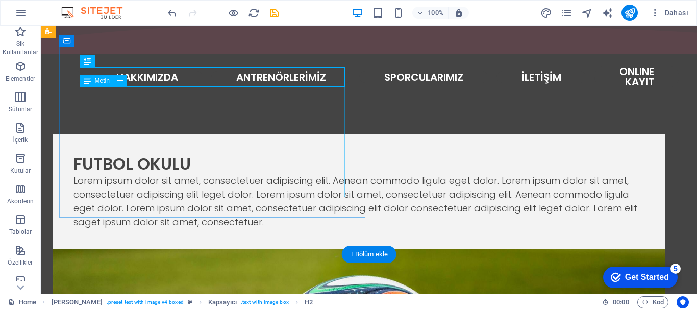
click at [219, 173] on div "Lorem ipsum dolor sit amet, consectetuer adipiscing elit. Aenean commodo ligula…" at bounding box center [358, 200] width 571 height 55
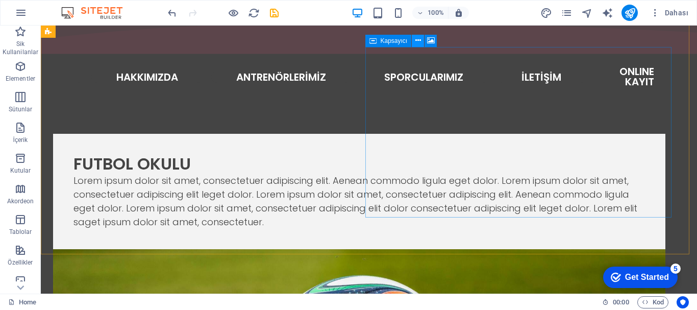
click at [419, 40] on icon at bounding box center [418, 40] width 6 height 11
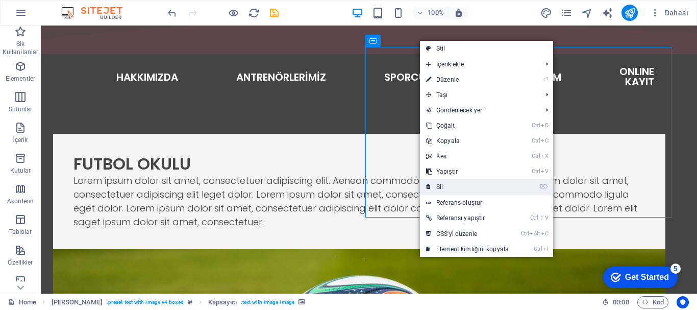
click at [453, 184] on link "⌦ Sil" at bounding box center [467, 186] width 95 height 15
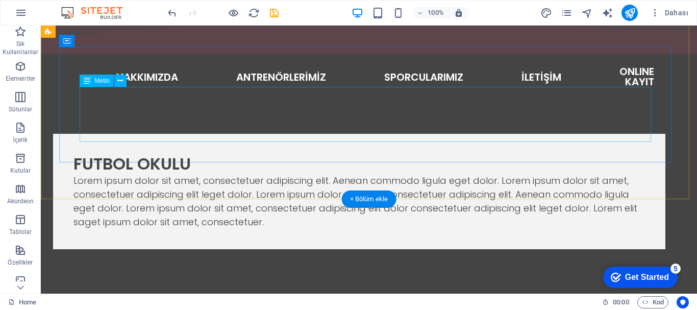
scroll to position [196, 0]
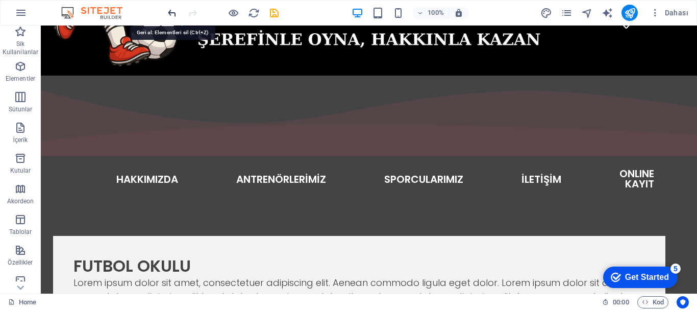
click at [171, 14] on icon "undo" at bounding box center [172, 13] width 12 height 12
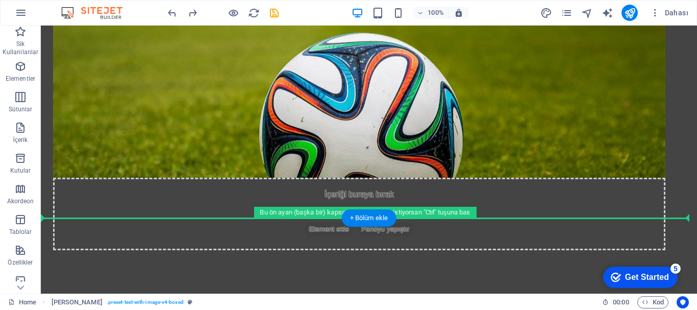
scroll to position [543, 0]
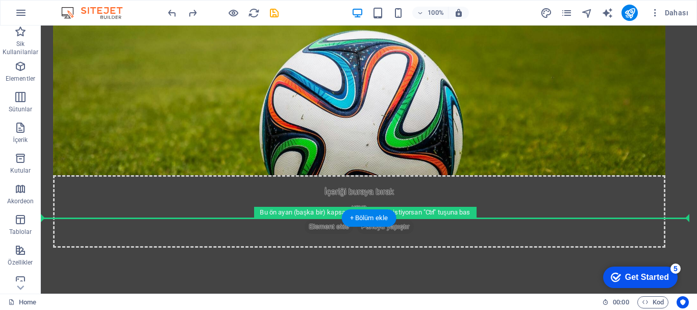
drag, startPoint x: 140, startPoint y: 117, endPoint x: 123, endPoint y: 232, distance: 116.5
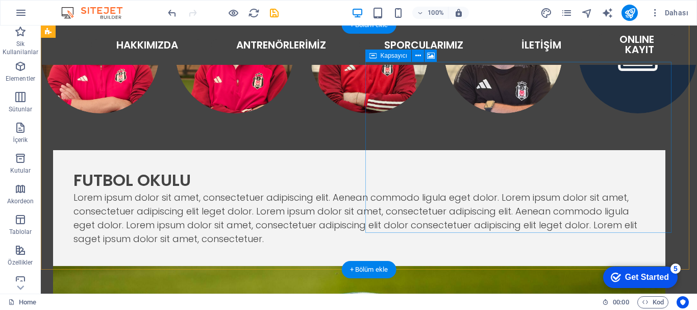
scroll to position [401, 0]
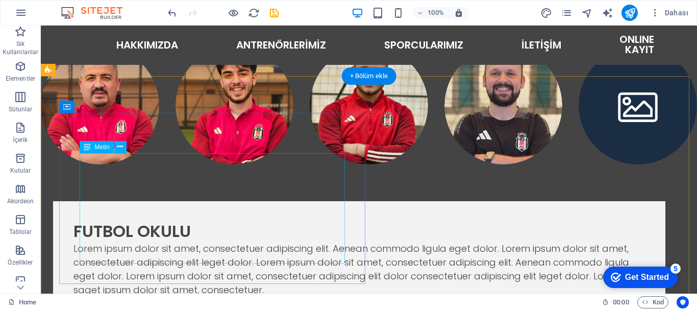
click at [161, 241] on div "Lorem ipsum dolor sit amet, consectetuer adipiscing elit. Aenean commodo ligula…" at bounding box center [358, 268] width 571 height 55
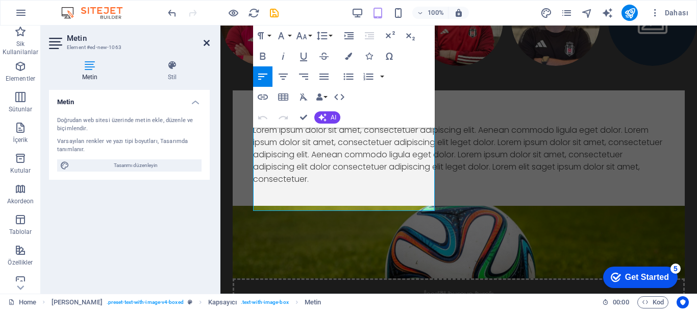
click at [206, 42] on icon at bounding box center [207, 43] width 6 height 8
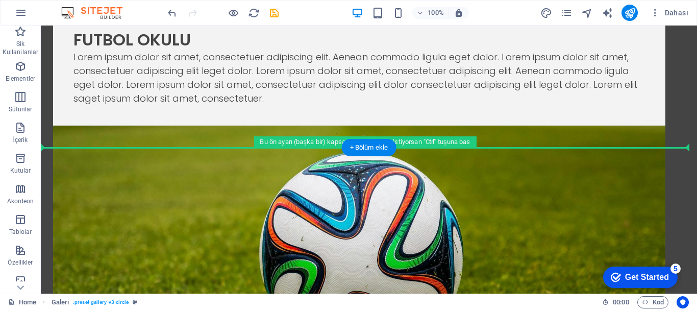
scroll to position [646, 0]
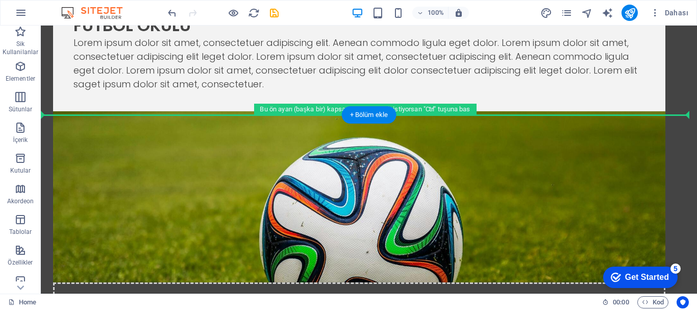
drag, startPoint x: 160, startPoint y: 138, endPoint x: 144, endPoint y: 145, distance: 16.9
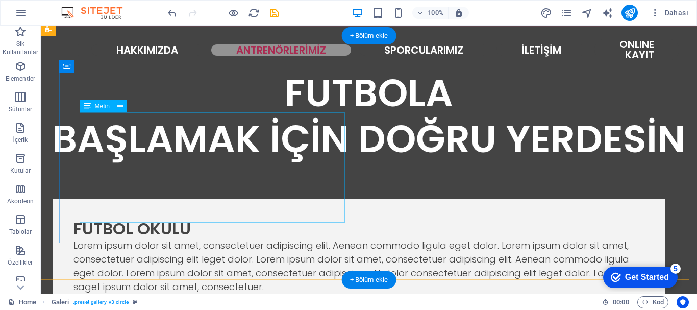
scroll to position [274, 0]
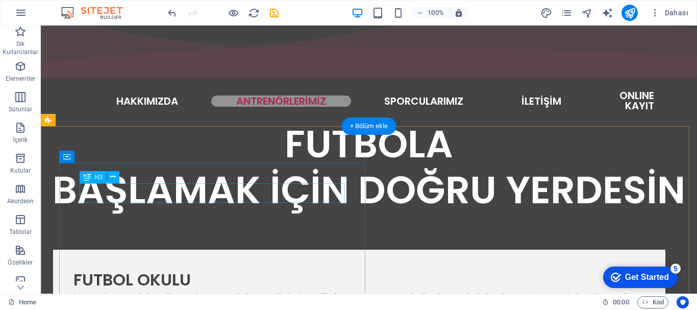
click at [196, 270] on div "FUTBOL OKULU" at bounding box center [358, 279] width 571 height 19
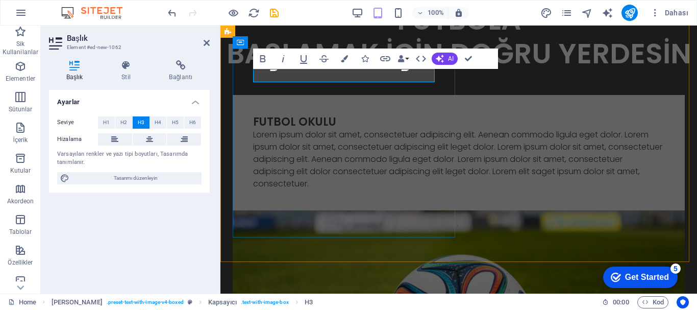
click at [334, 115] on h3 "FUTBOL OKULU" at bounding box center [458, 121] width 411 height 13
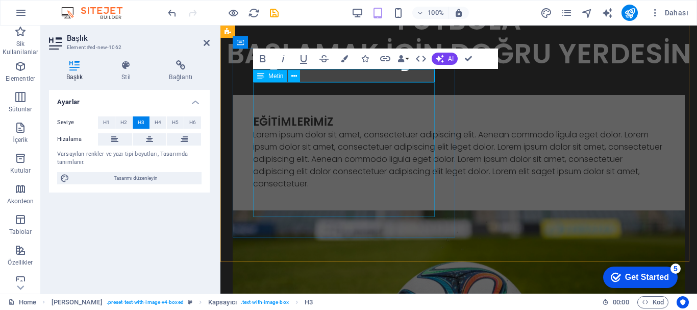
click at [342, 129] on div "Lorem ipsum dolor sit amet, consectetuer adipiscing elit. Aenean commodo ligula…" at bounding box center [458, 159] width 411 height 61
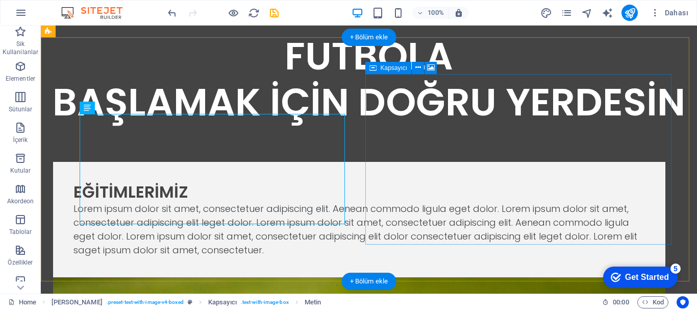
scroll to position [363, 0]
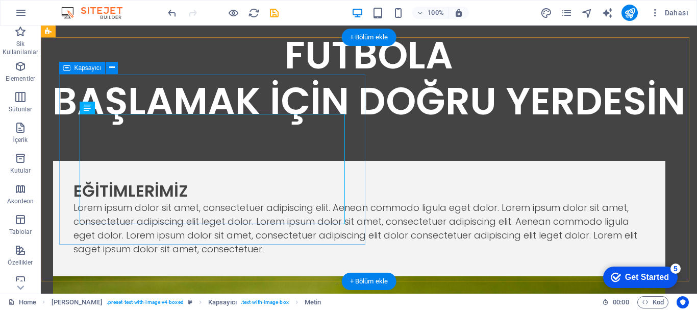
click at [352, 182] on div "EĞİTİMLERİMİZ Lorem ipsum dolor sit amet, consectetuer adipiscing elit. Aenean …" at bounding box center [359, 218] width 612 height 115
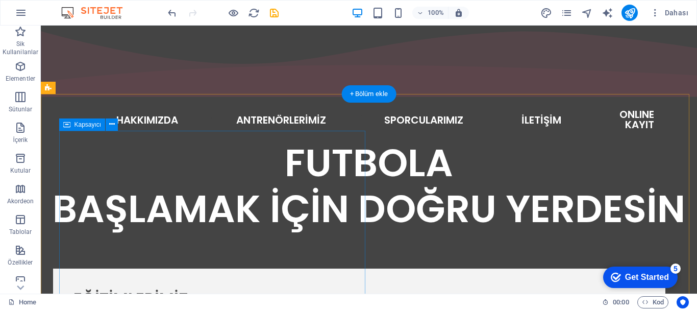
scroll to position [306, 0]
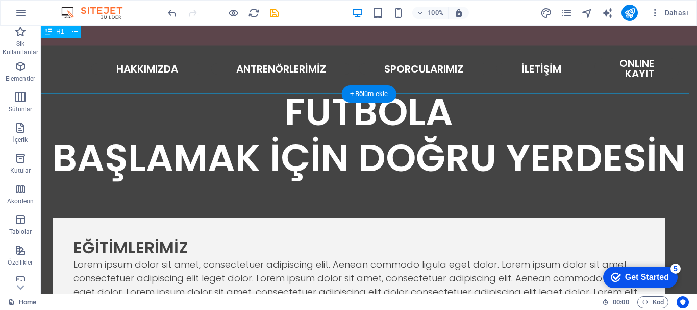
click at [652, 89] on div "FUTBOLA BAŞLAMAK İÇİN DOĞRU YERDESİN" at bounding box center [369, 135] width 656 height 92
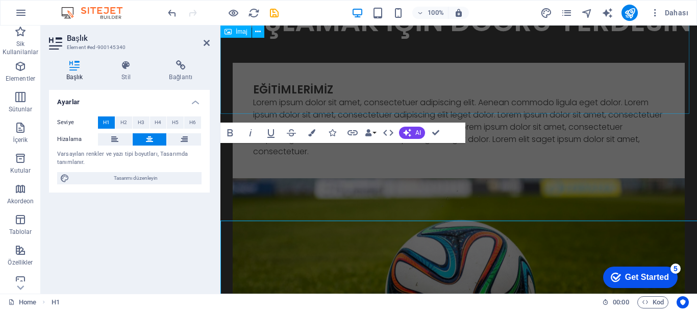
scroll to position [88, 0]
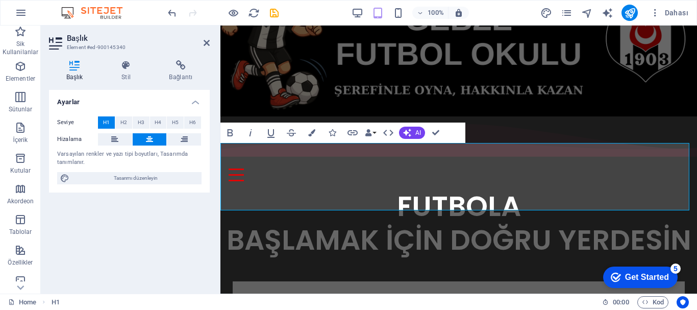
click at [687, 189] on h1 "FUTBOLA BAŞLAMAK İÇİN DOĞRU YERDESİN" at bounding box center [458, 222] width 476 height 67
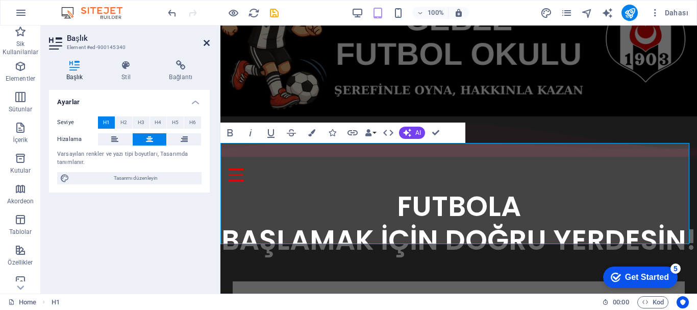
click at [207, 43] on icon at bounding box center [207, 43] width 6 height 8
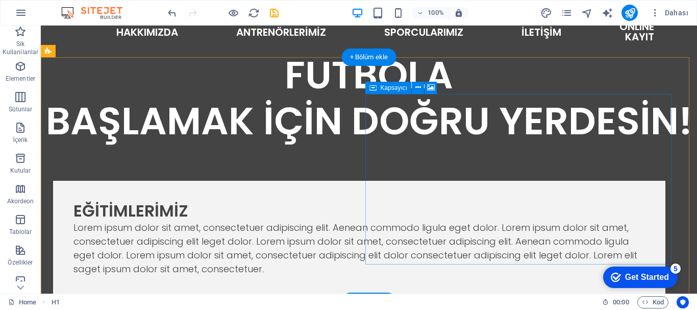
scroll to position [394, 0]
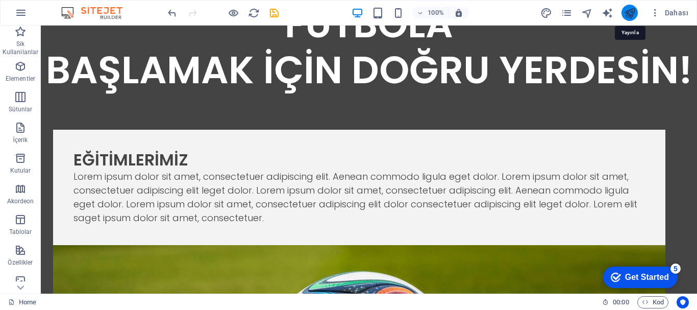
click at [629, 15] on icon "publish" at bounding box center [630, 13] width 12 height 12
